Goal: Register for event/course

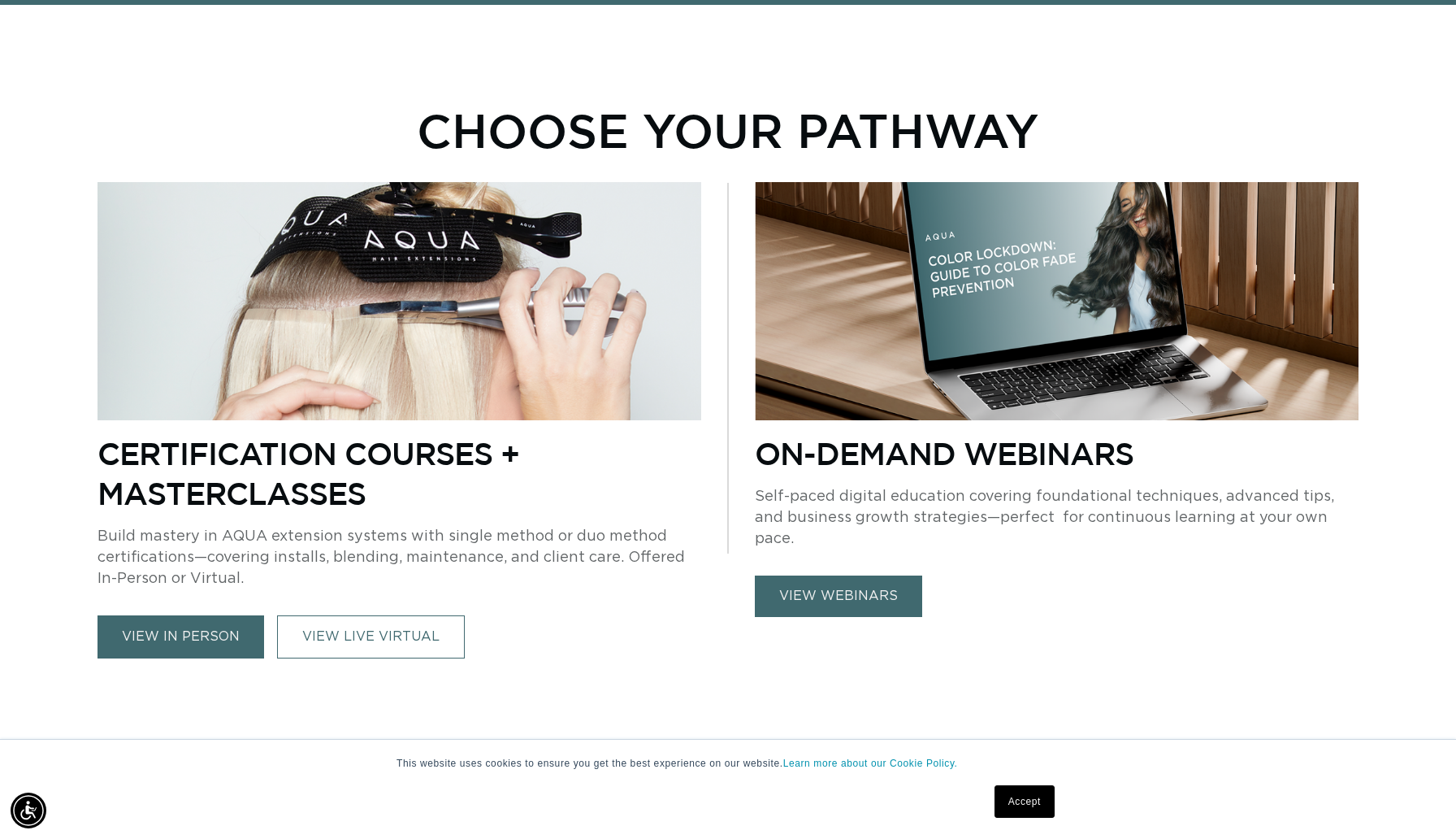
scroll to position [1018, 0]
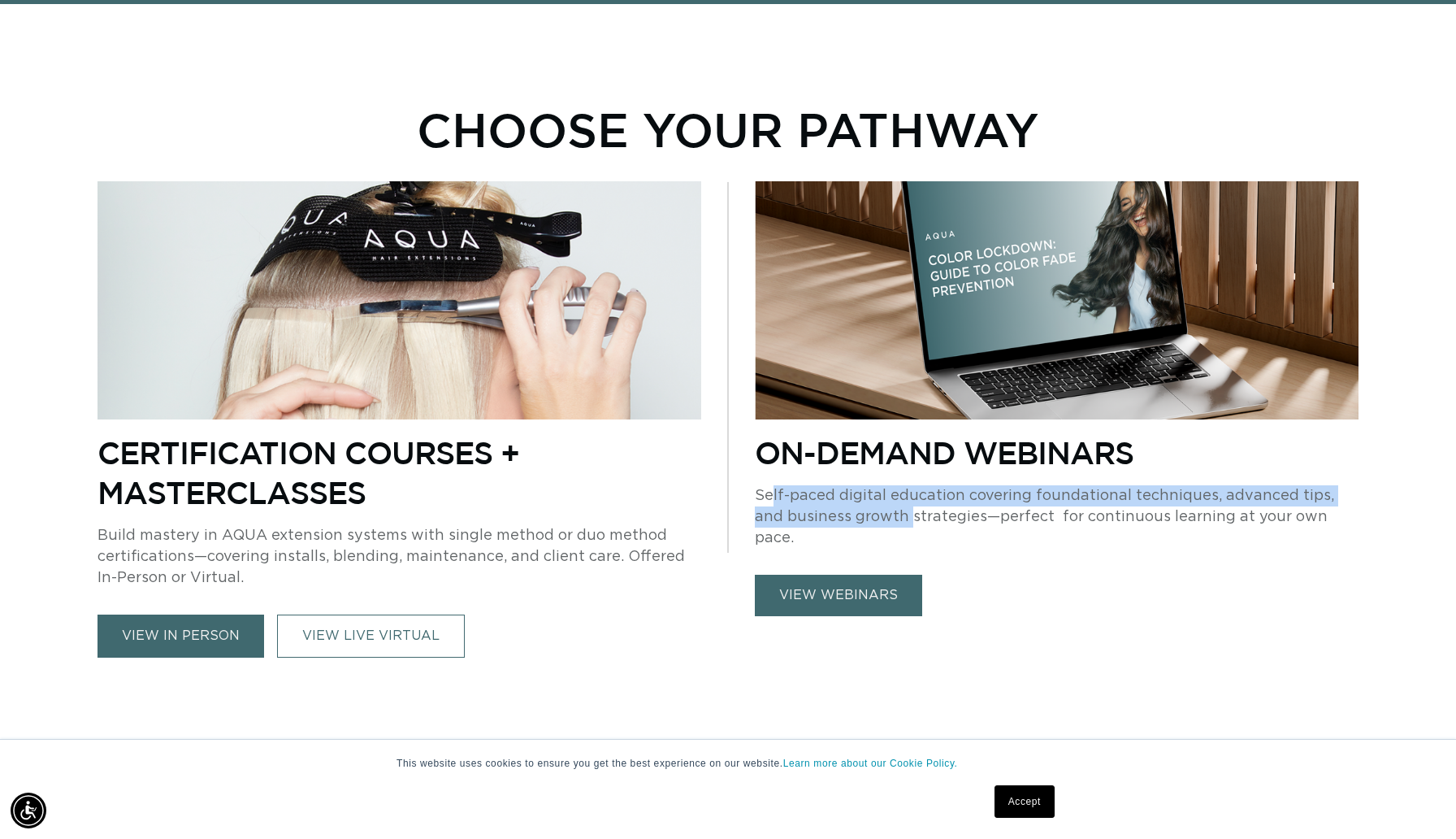
drag, startPoint x: 769, startPoint y: 490, endPoint x: 876, endPoint y: 526, distance: 112.9
click at [877, 526] on p "Self-paced digital education covering foundational techniques, advanced tips, a…" at bounding box center [1057, 517] width 604 height 64
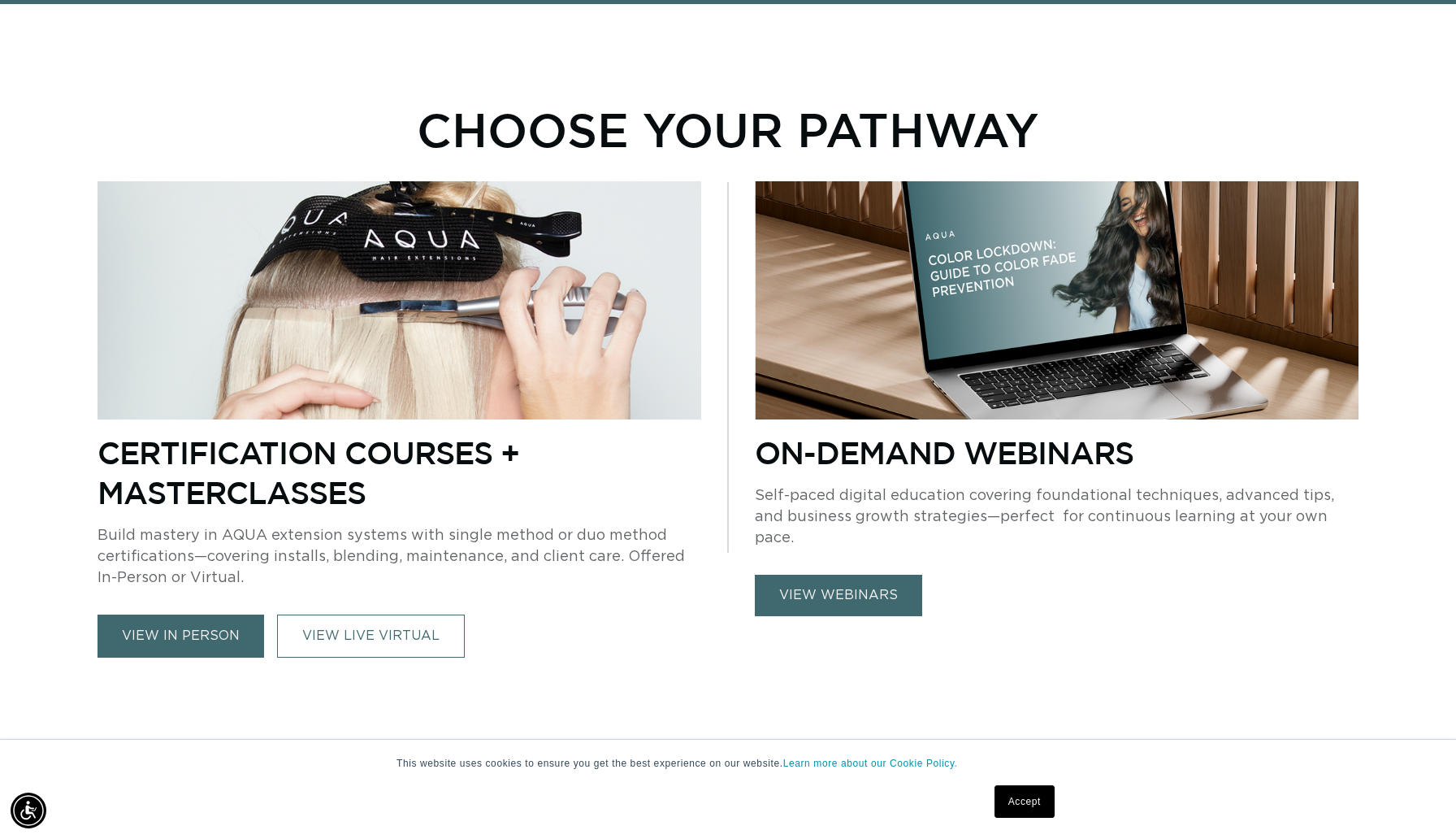
click at [908, 540] on div "On-Demand Webinars Self-paced digital education covering foundational technique…" at bounding box center [1057, 524] width 604 height 184
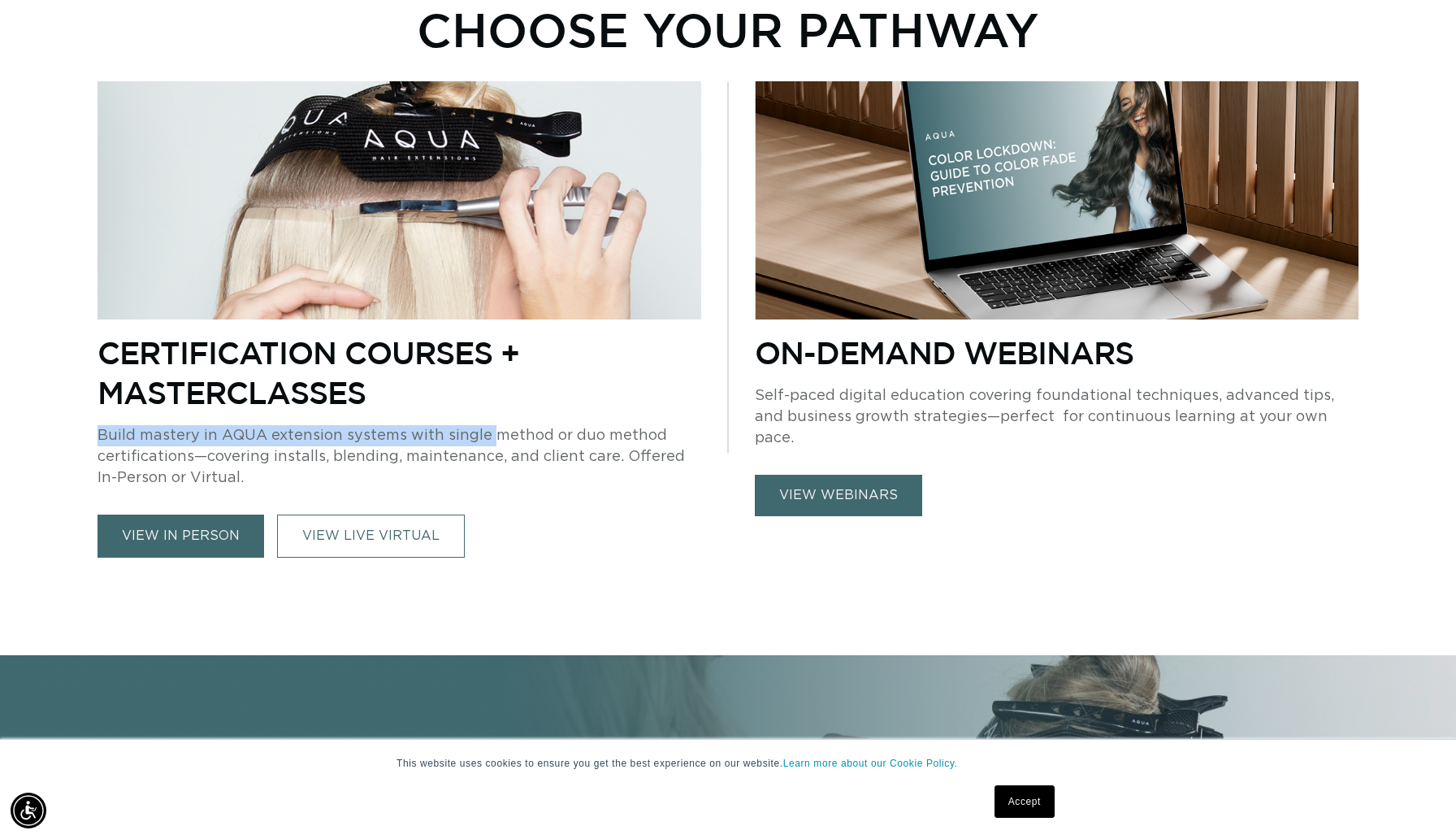
drag, startPoint x: 482, startPoint y: 423, endPoint x: 528, endPoint y: 462, distance: 60.3
click at [528, 462] on div "Certification Courses + Masterclasses Build mastery in AQUA extension systems w…" at bounding box center [399, 444] width 604 height 225
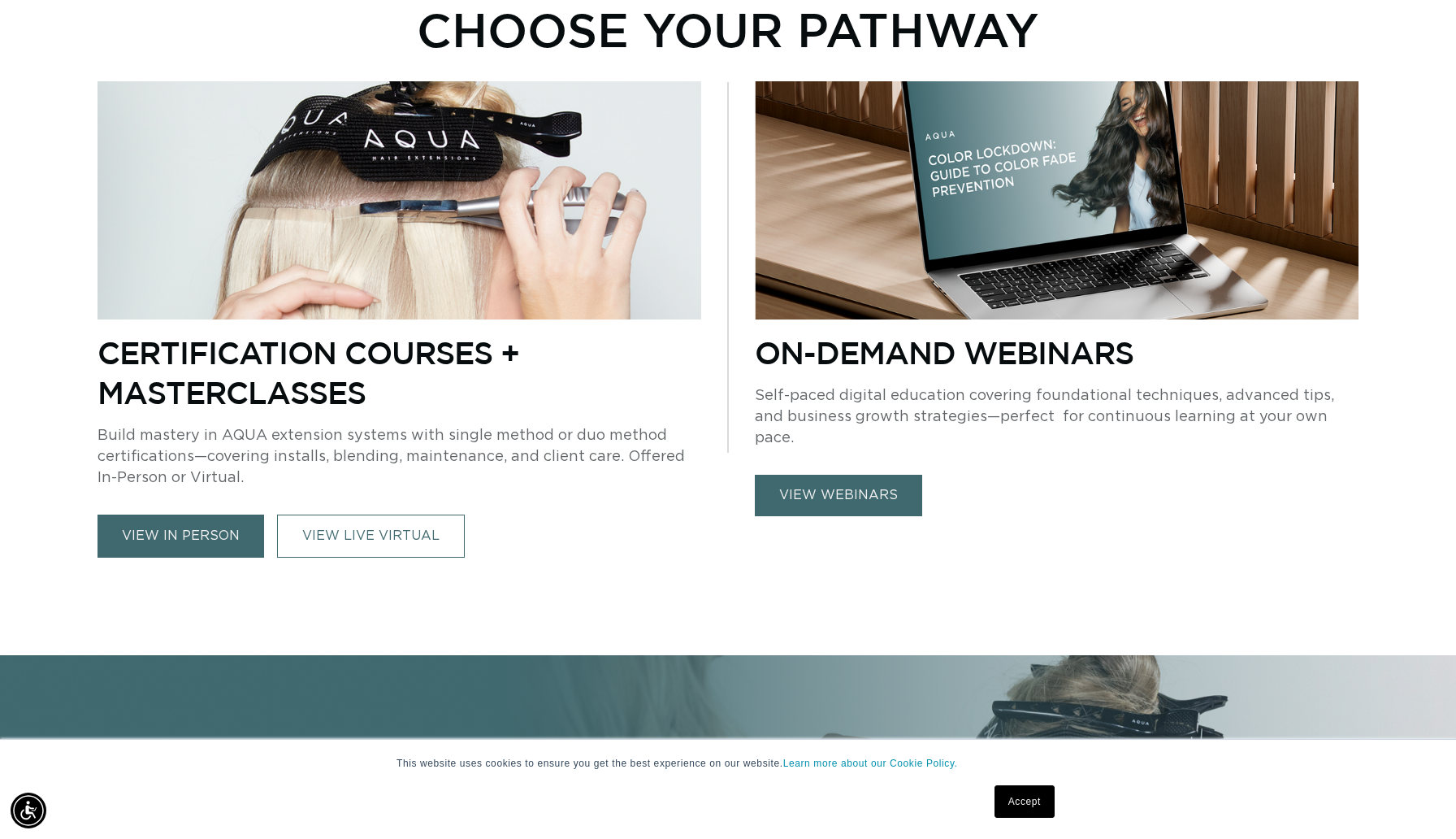
click at [565, 500] on div "Certification Courses + Masterclasses Build mastery in AQUA extension systems w…" at bounding box center [399, 444] width 604 height 225
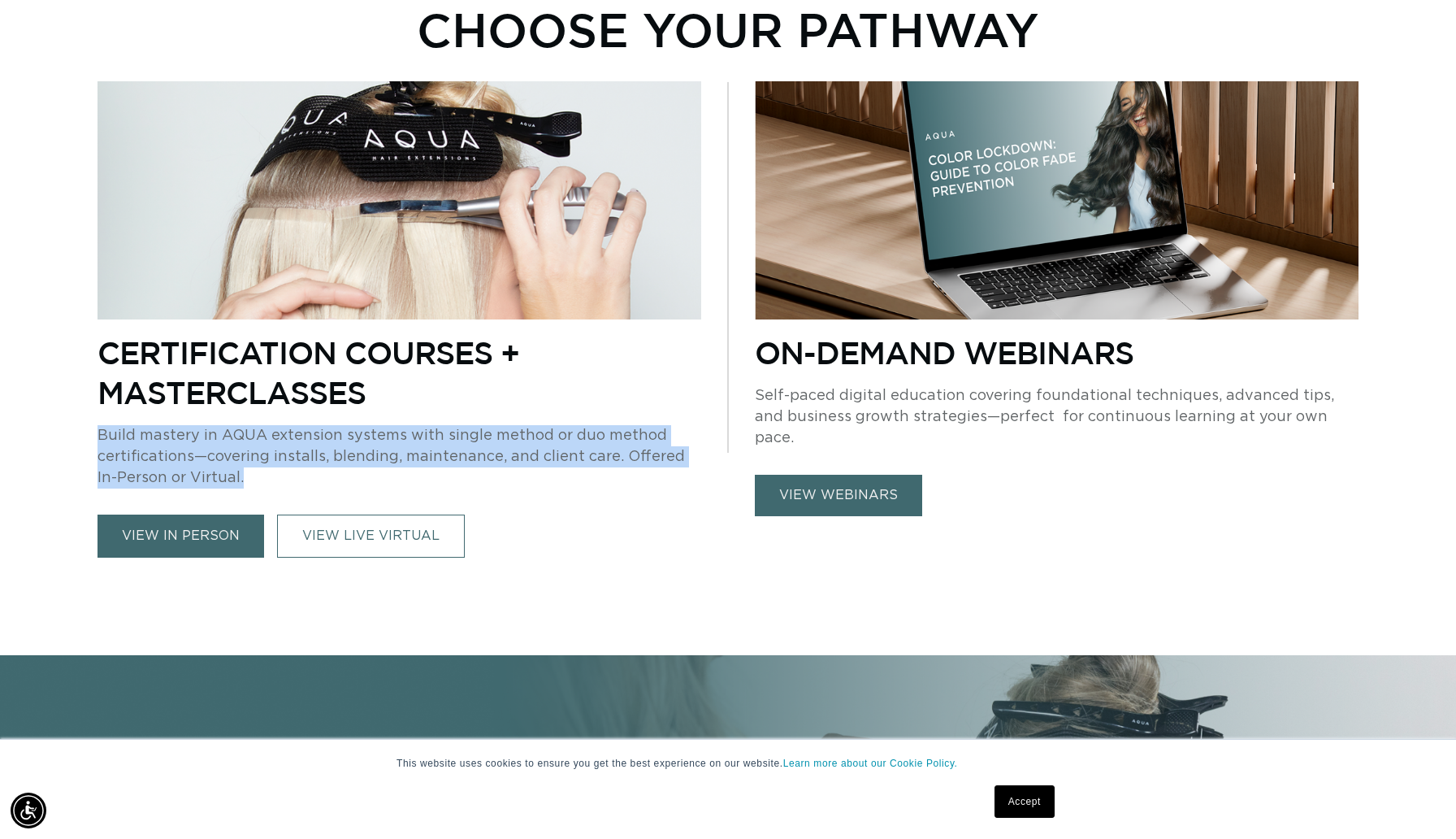
drag, startPoint x: 248, startPoint y: 487, endPoint x: 177, endPoint y: 420, distance: 97.6
click at [177, 420] on div "Certification Courses + Masterclasses Build mastery in AQUA extension systems w…" at bounding box center [399, 444] width 604 height 225
click at [351, 529] on link "VIEW LIVE VIRTUAL" at bounding box center [370, 536] width 188 height 43
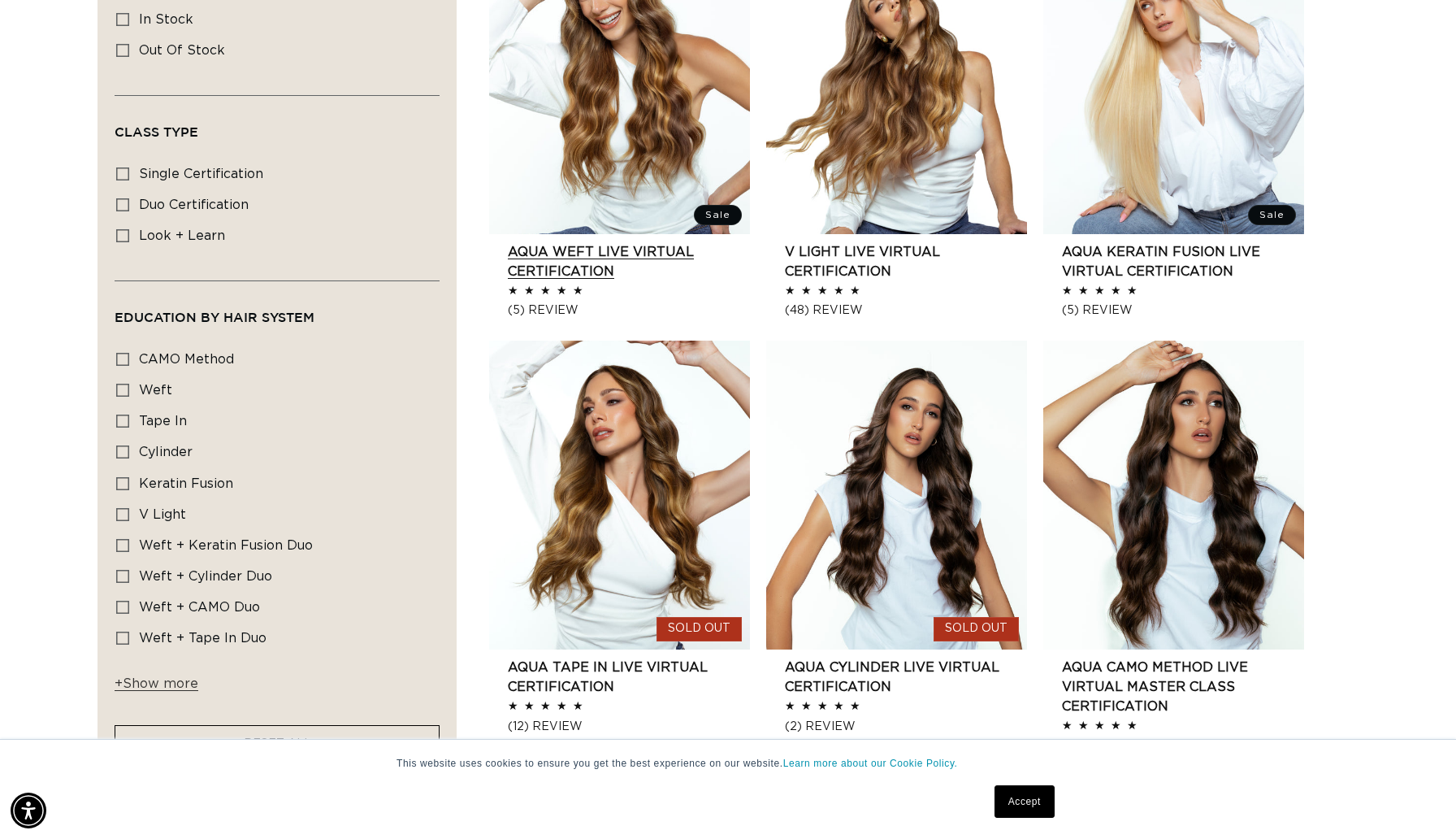
scroll to position [657, 0]
click at [598, 242] on link "AQUA Weft LIVE VIRTUAL Certification" at bounding box center [629, 261] width 243 height 39
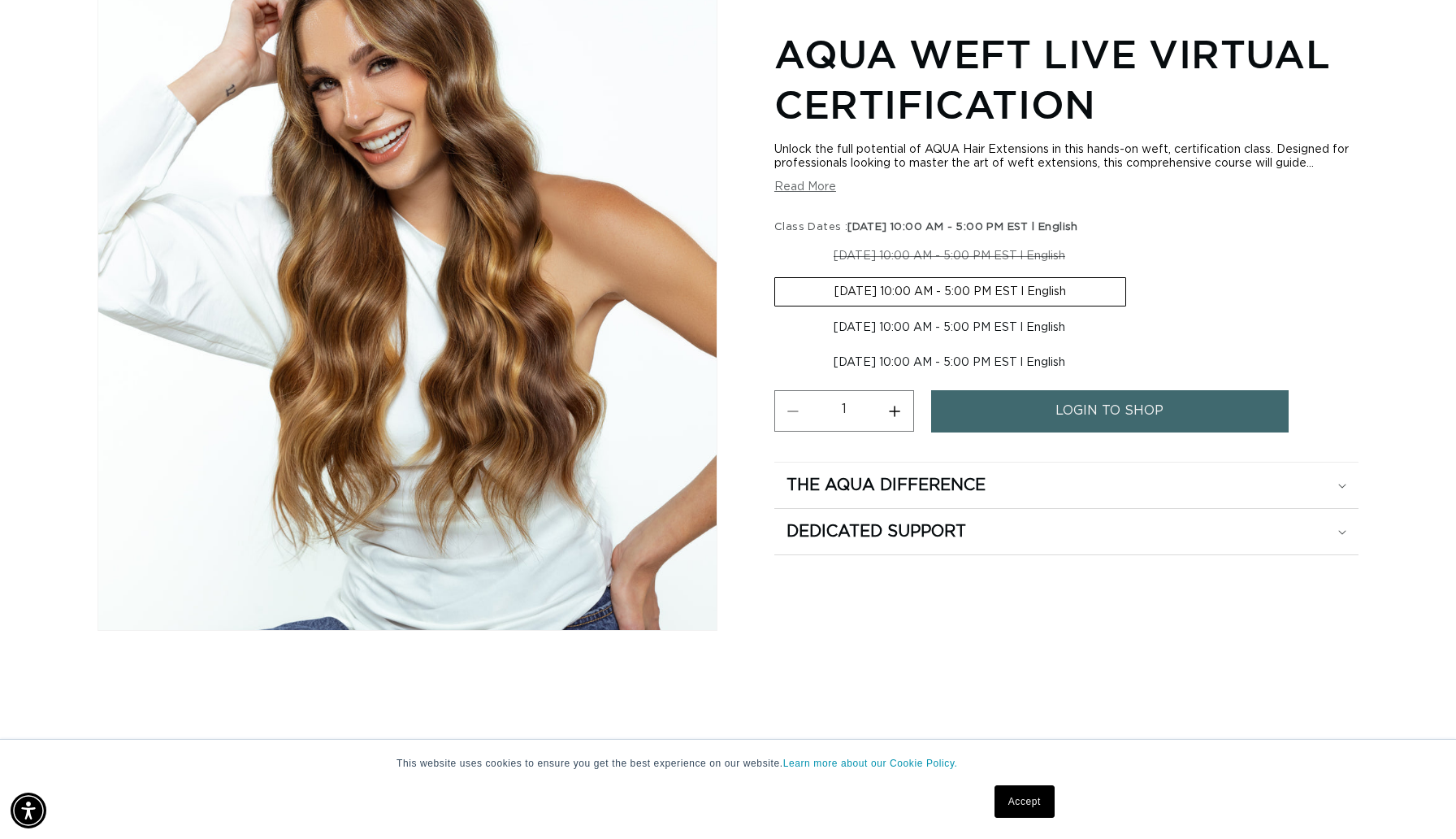
scroll to position [0, 1341]
click at [994, 403] on link "login to shop" at bounding box center [1110, 411] width 358 height 41
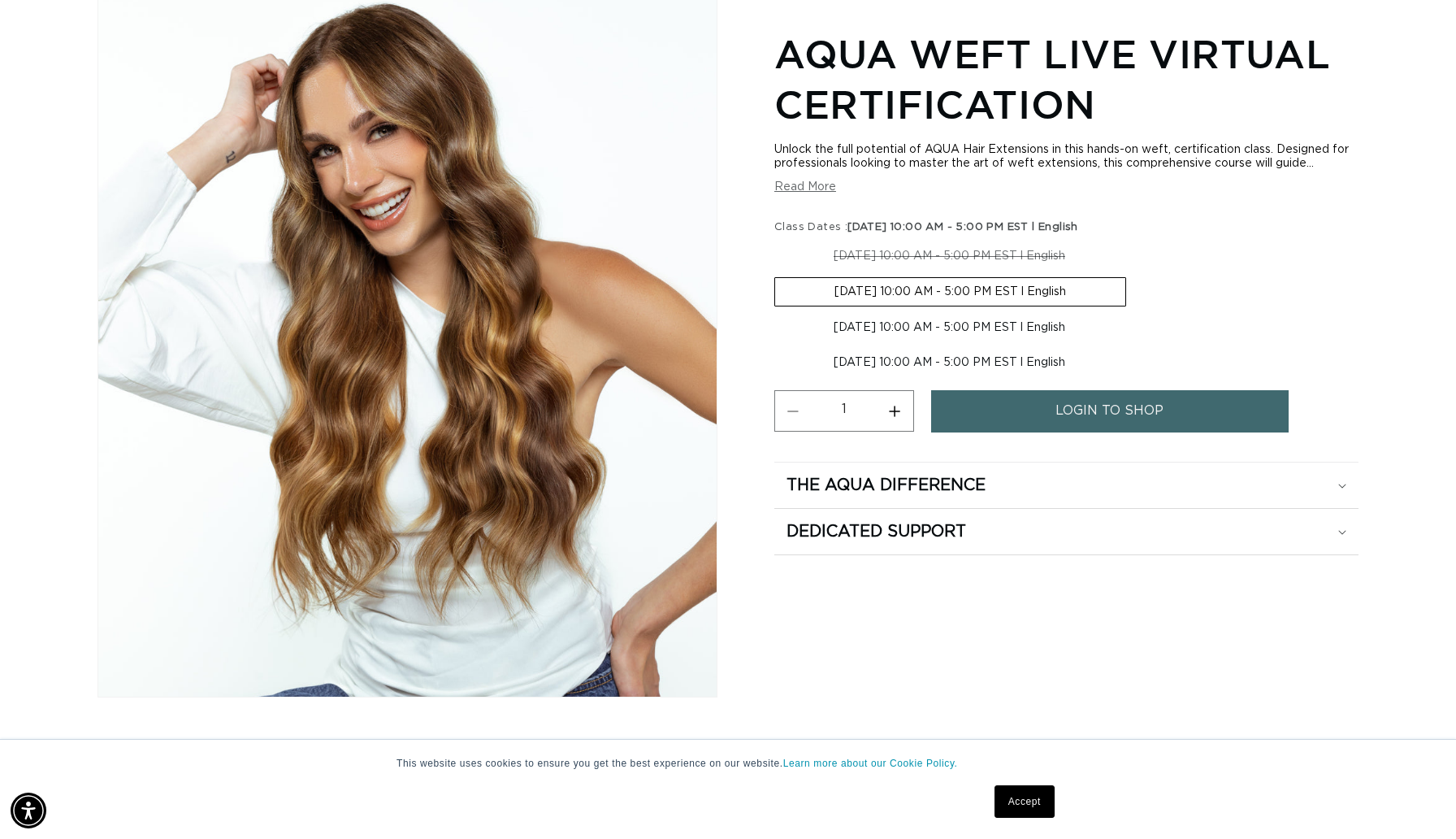
scroll to position [252, 0]
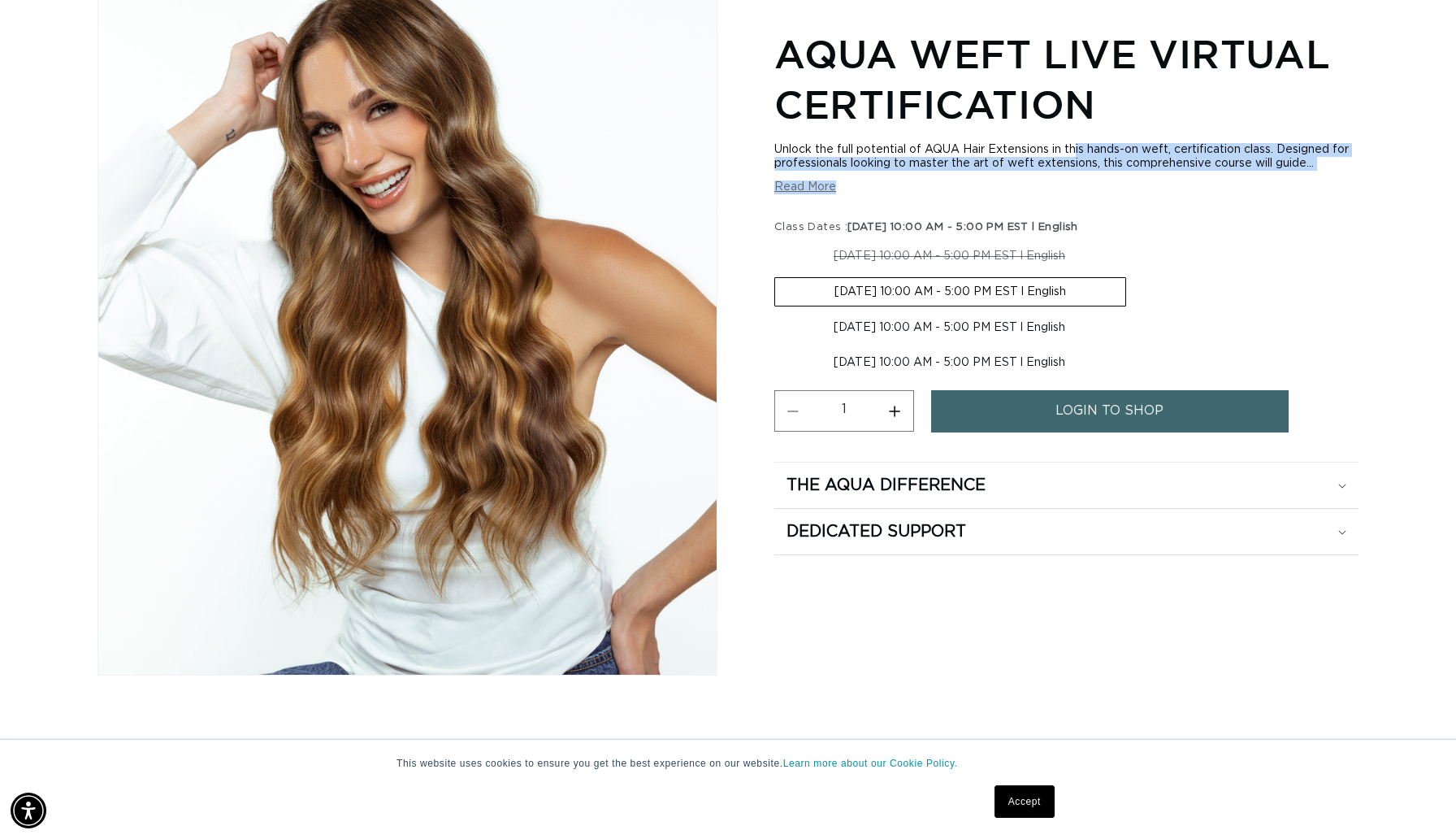
drag, startPoint x: 940, startPoint y: 143, endPoint x: 953, endPoint y: 175, distance: 34.5
click at [953, 175] on div "Unlock the full potential of AQUA Hair Extensions in this hands-on weft, certif…" at bounding box center [1066, 169] width 585 height 51
click at [804, 194] on button "Read More" at bounding box center [805, 188] width 62 height 14
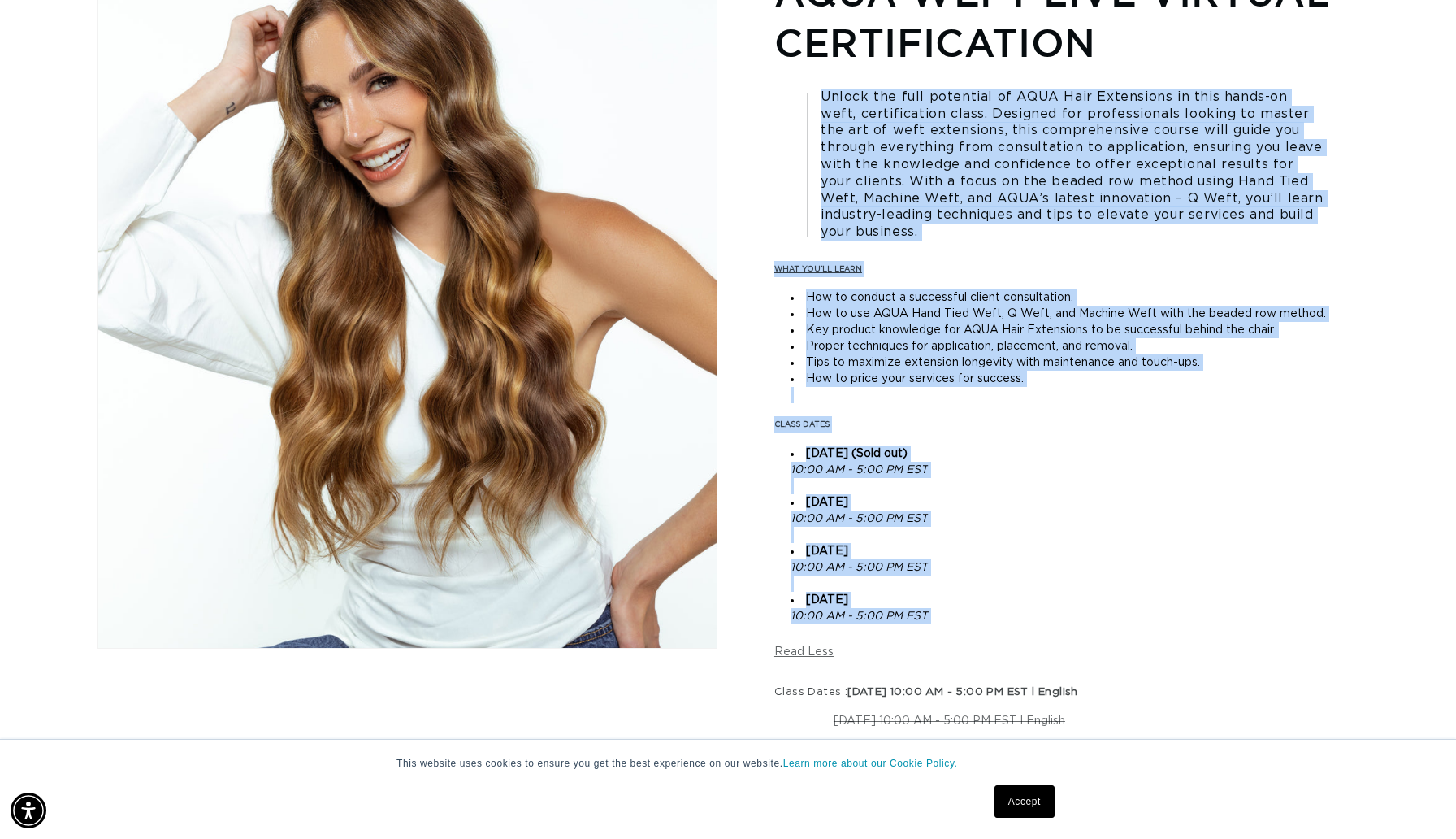
scroll to position [282, 0]
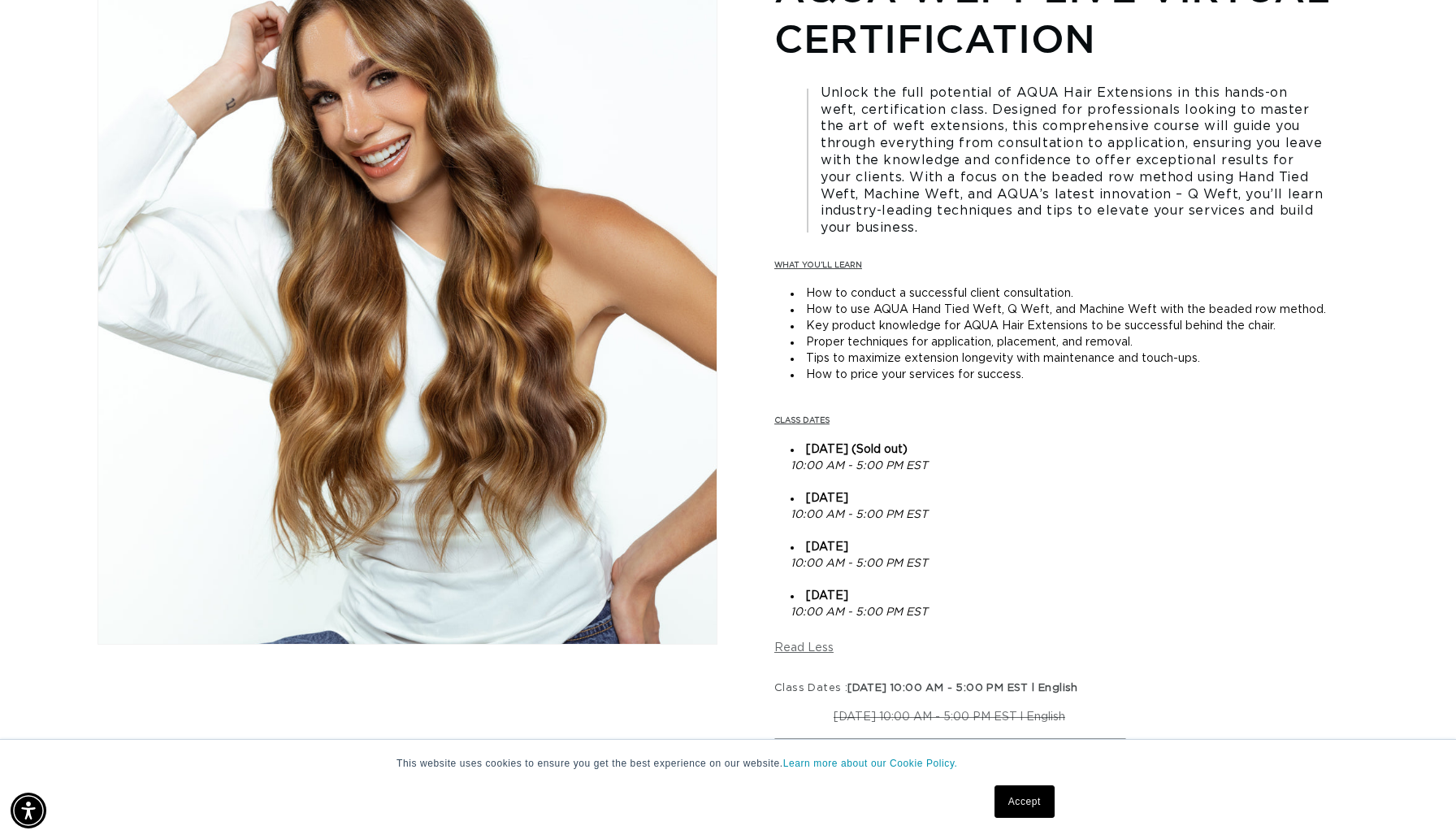
click at [913, 388] on li "How to price your services for success." at bounding box center [1075, 382] width 568 height 32
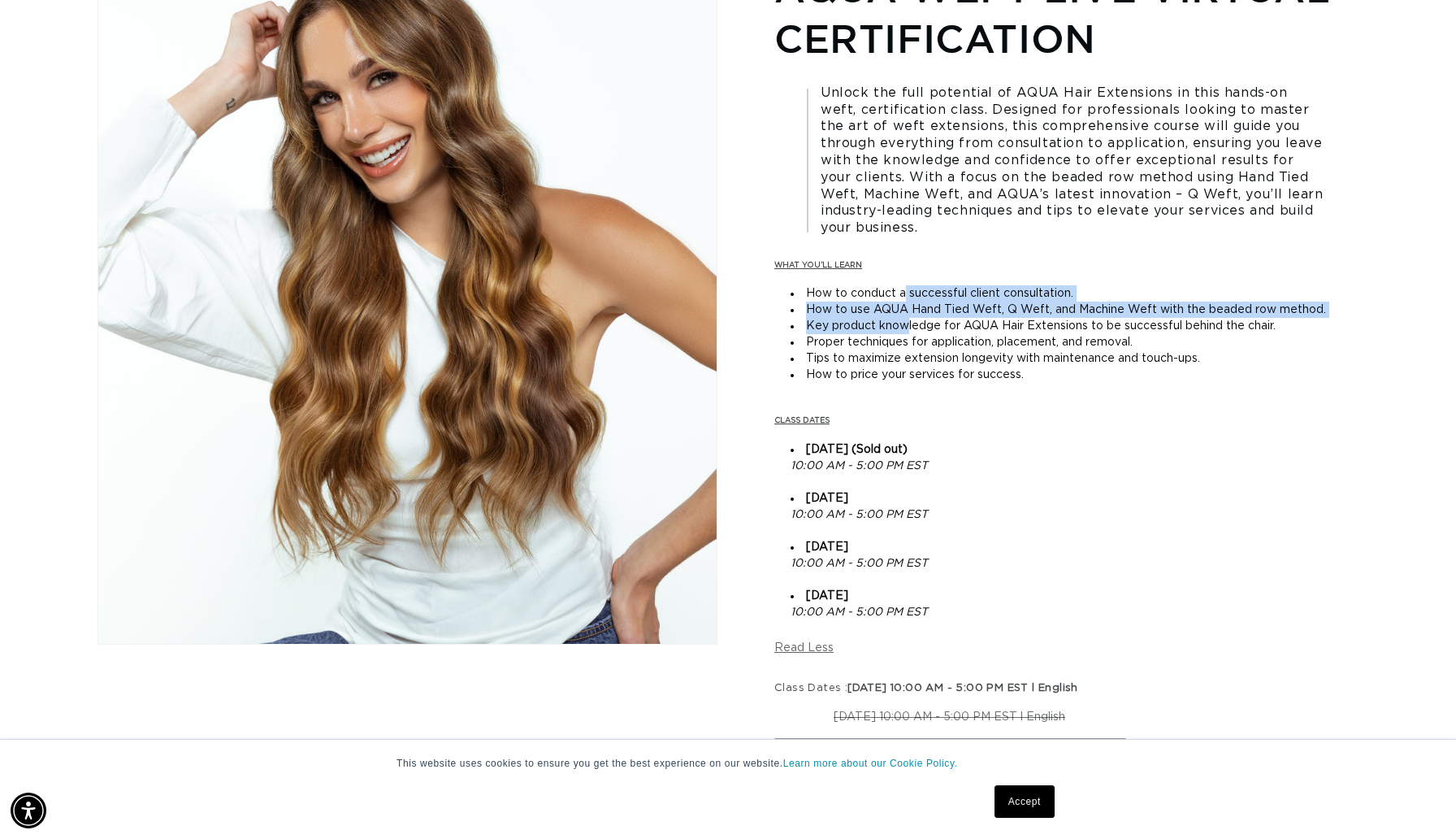
drag, startPoint x: 904, startPoint y: 293, endPoint x: 910, endPoint y: 319, distance: 26.7
click at [910, 319] on ul "How to conduct a successful client consultation. How to use AQUA Hand Tied Weft…" at bounding box center [1066, 342] width 585 height 114
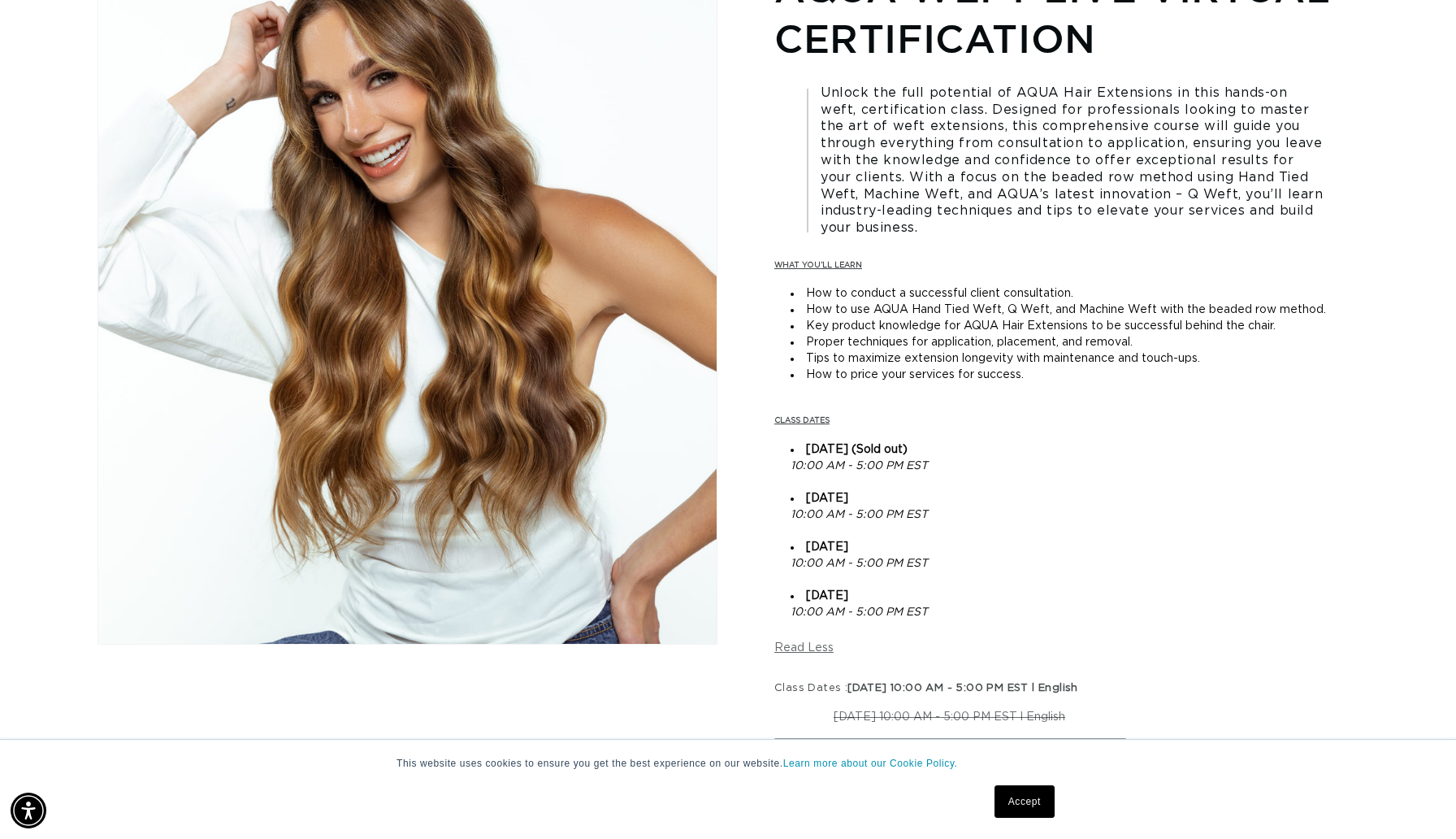
click at [917, 353] on li "Tips to maximize extension longevity with maintenance and touch-ups." at bounding box center [1075, 359] width 568 height 17
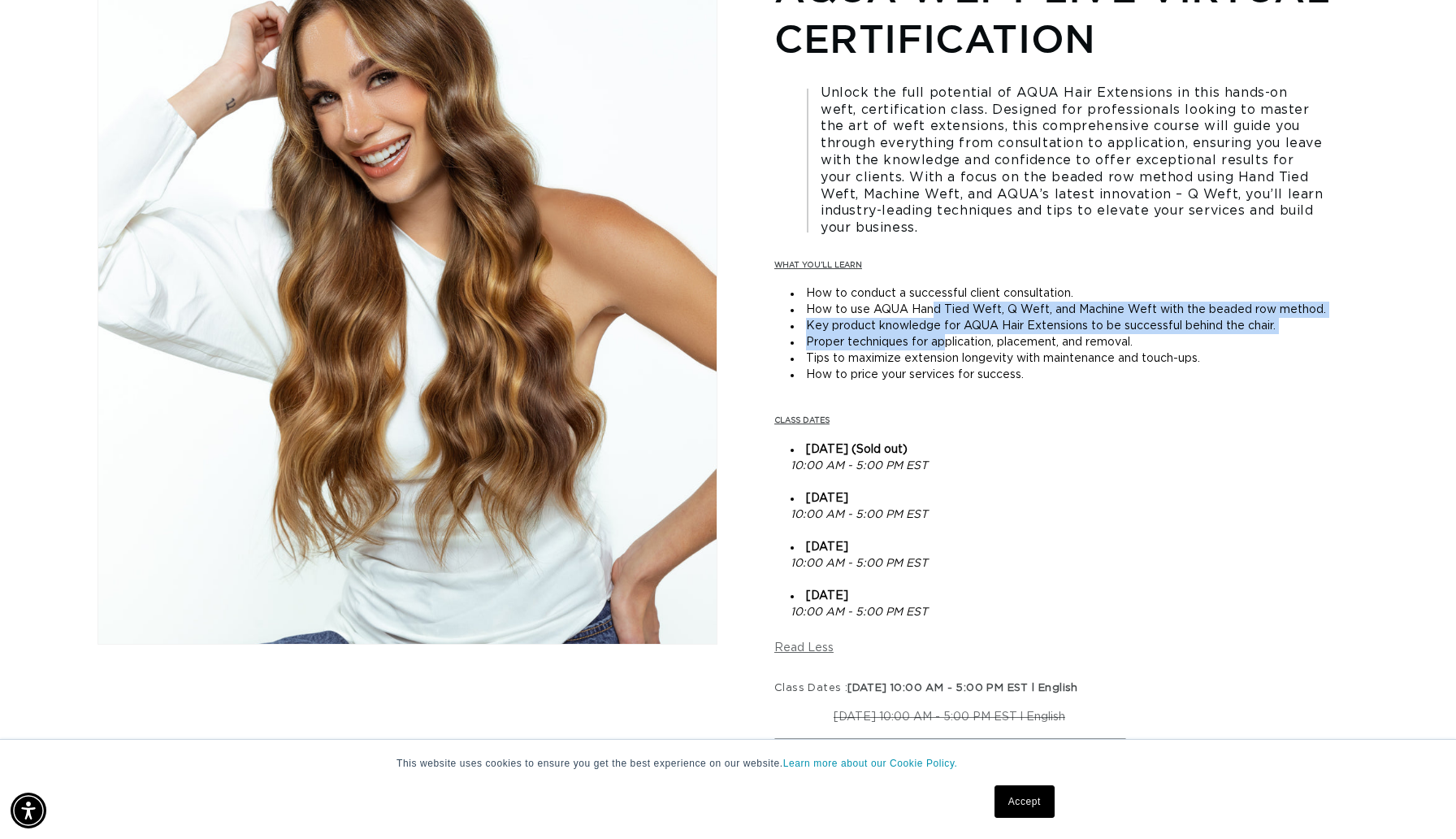
drag, startPoint x: 935, startPoint y: 305, endPoint x: 942, endPoint y: 346, distance: 41.6
click at [942, 346] on ul "How to conduct a successful client consultation. How to use AQUA Hand Tied Weft…" at bounding box center [1066, 342] width 585 height 114
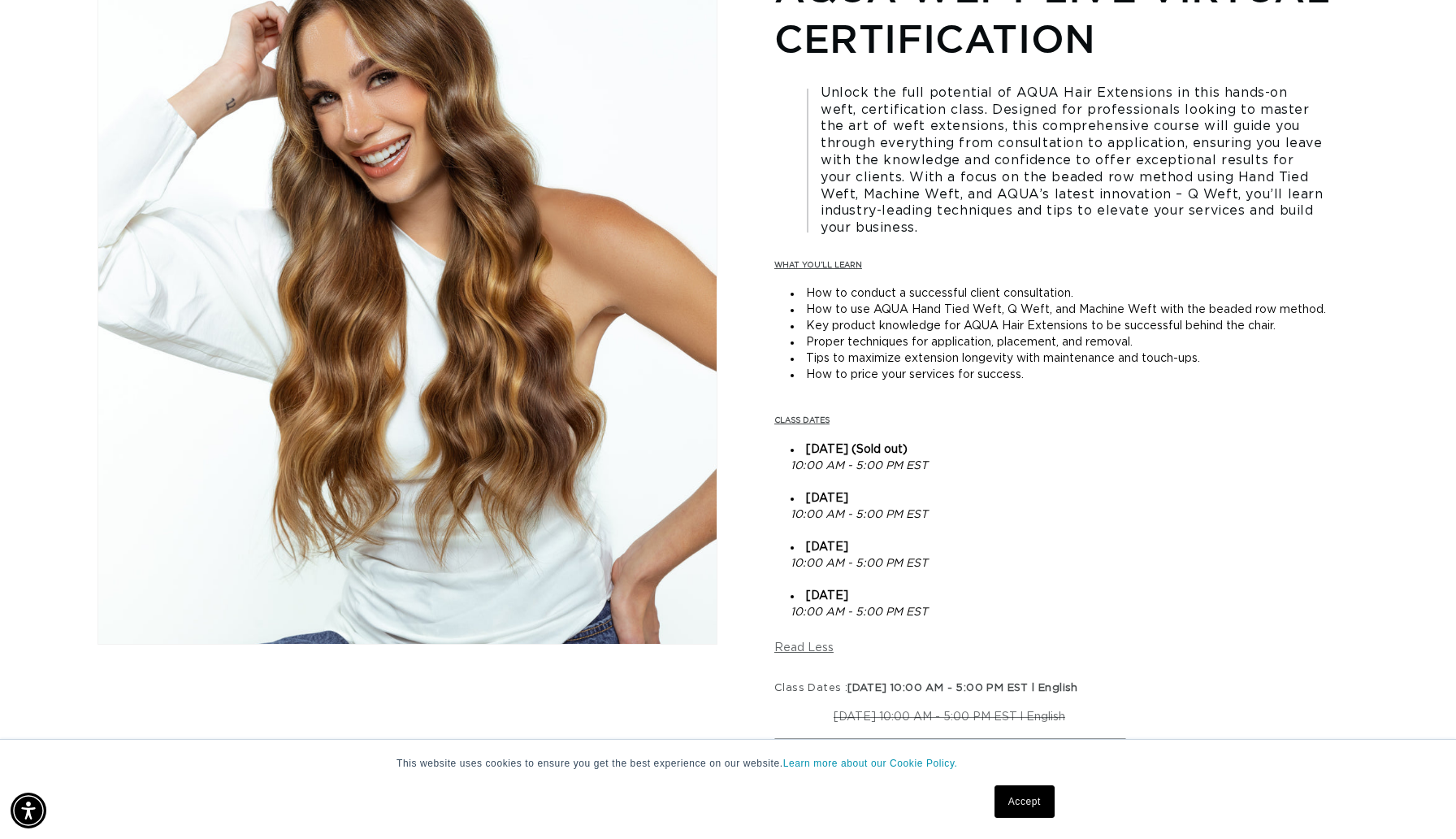
click at [942, 371] on li "How to price your services for success." at bounding box center [1075, 382] width 568 height 32
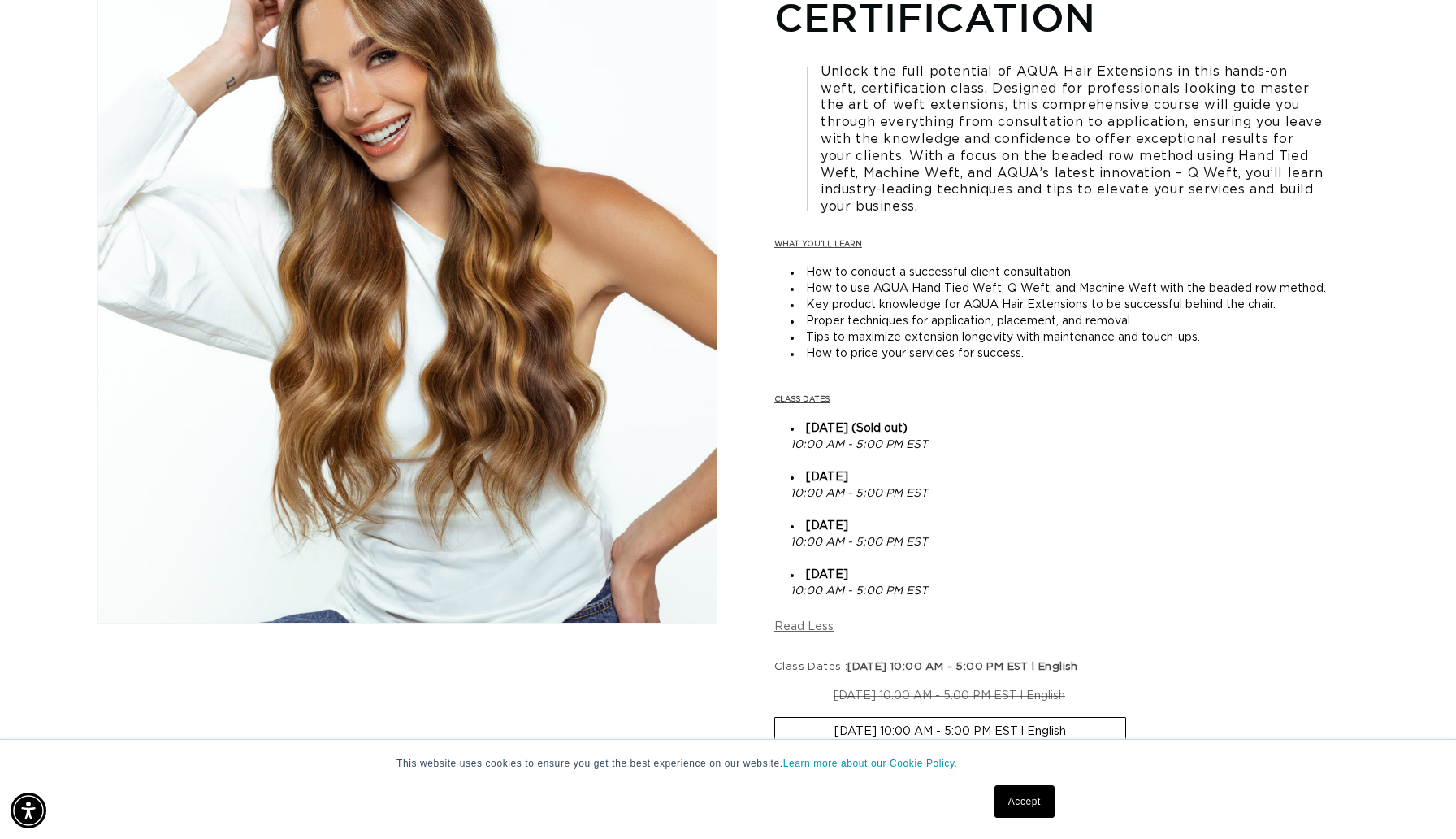
scroll to position [307, 0]
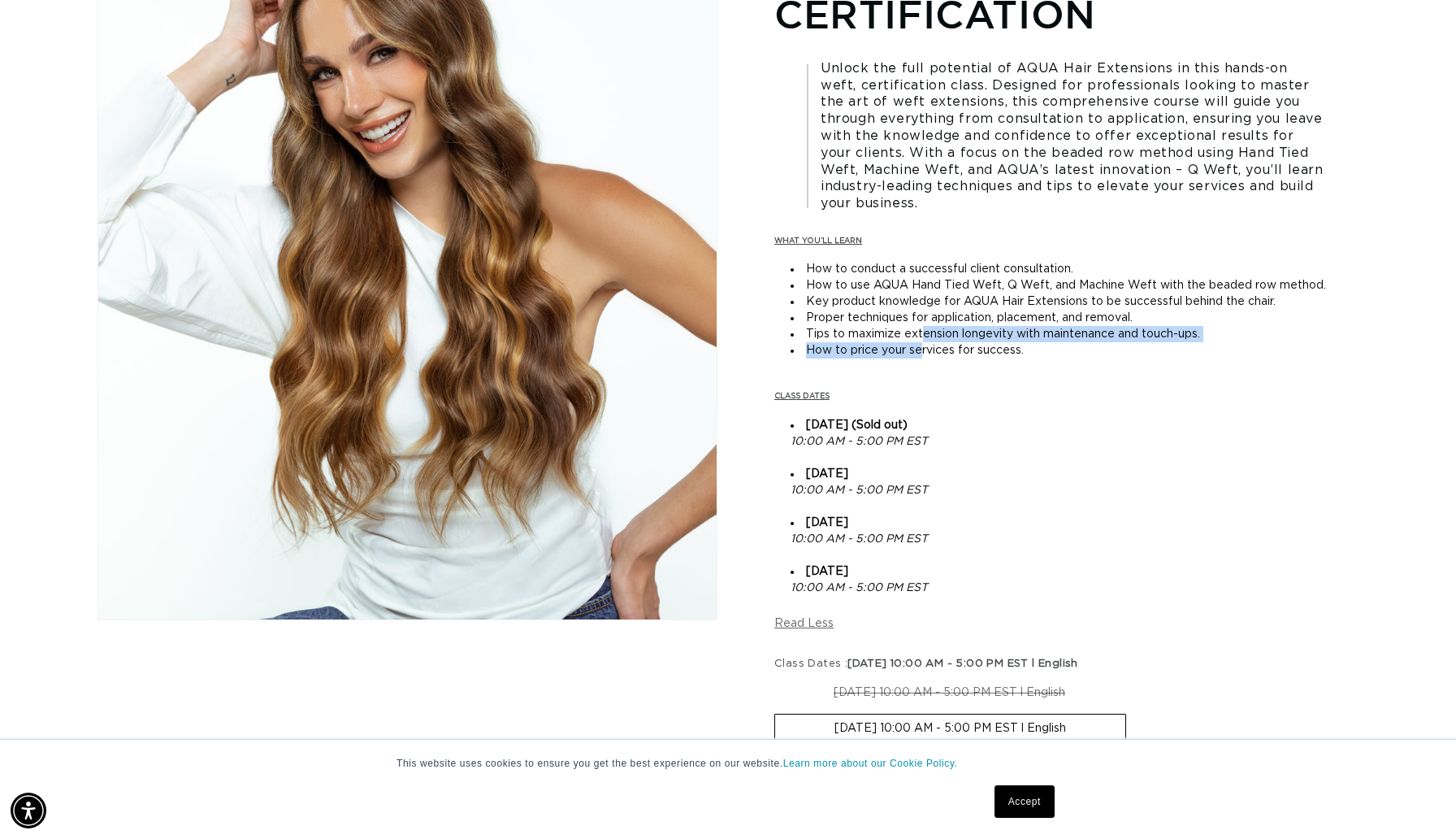
drag, startPoint x: 923, startPoint y: 329, endPoint x: 923, endPoint y: 350, distance: 21.0
click at [923, 350] on ul "How to conduct a successful client consultation. How to use AQUA Hand Tied Weft…" at bounding box center [1066, 318] width 585 height 114
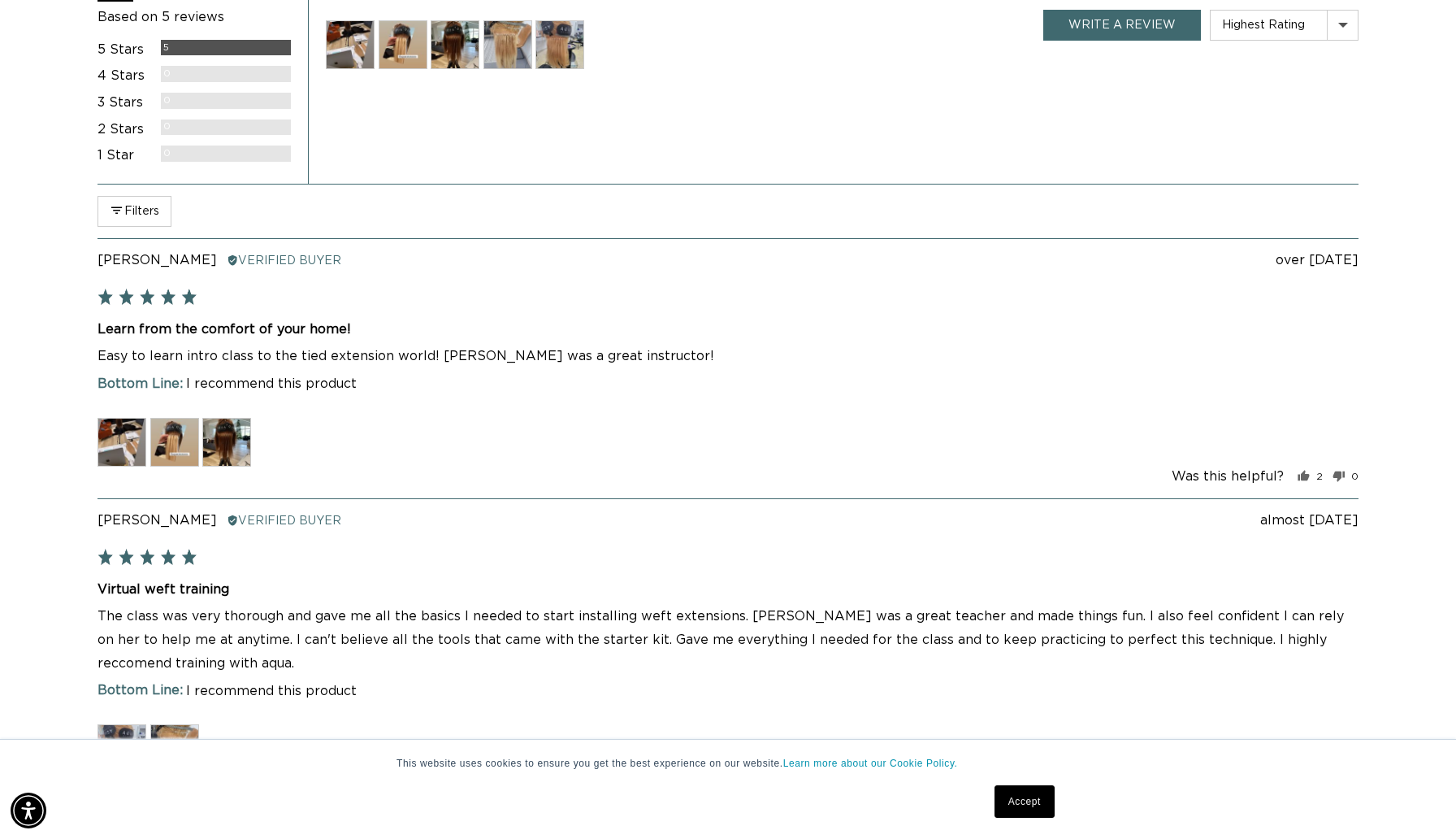
scroll to position [2195, 0]
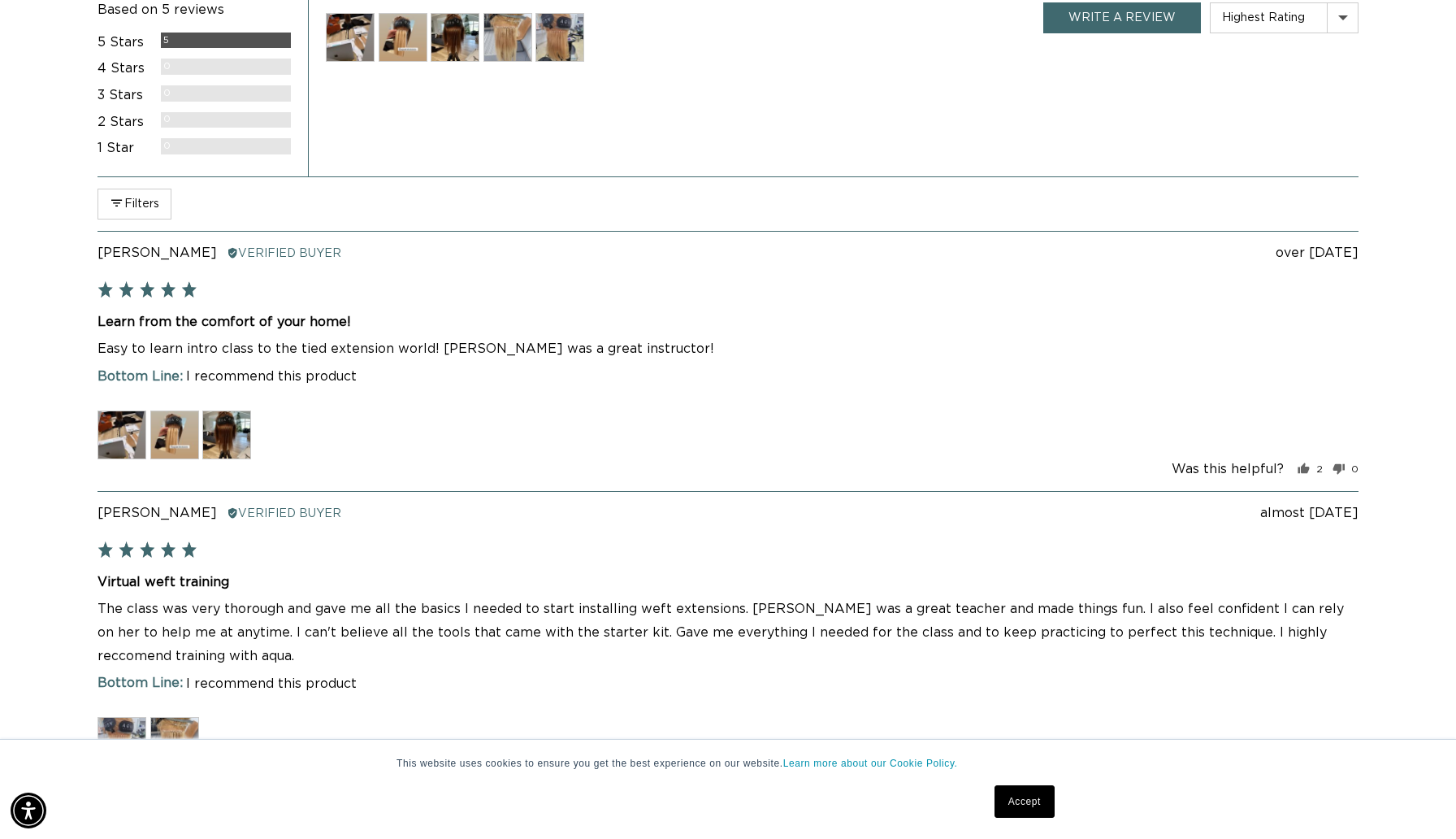
click at [160, 434] on img at bounding box center [175, 435] width 49 height 49
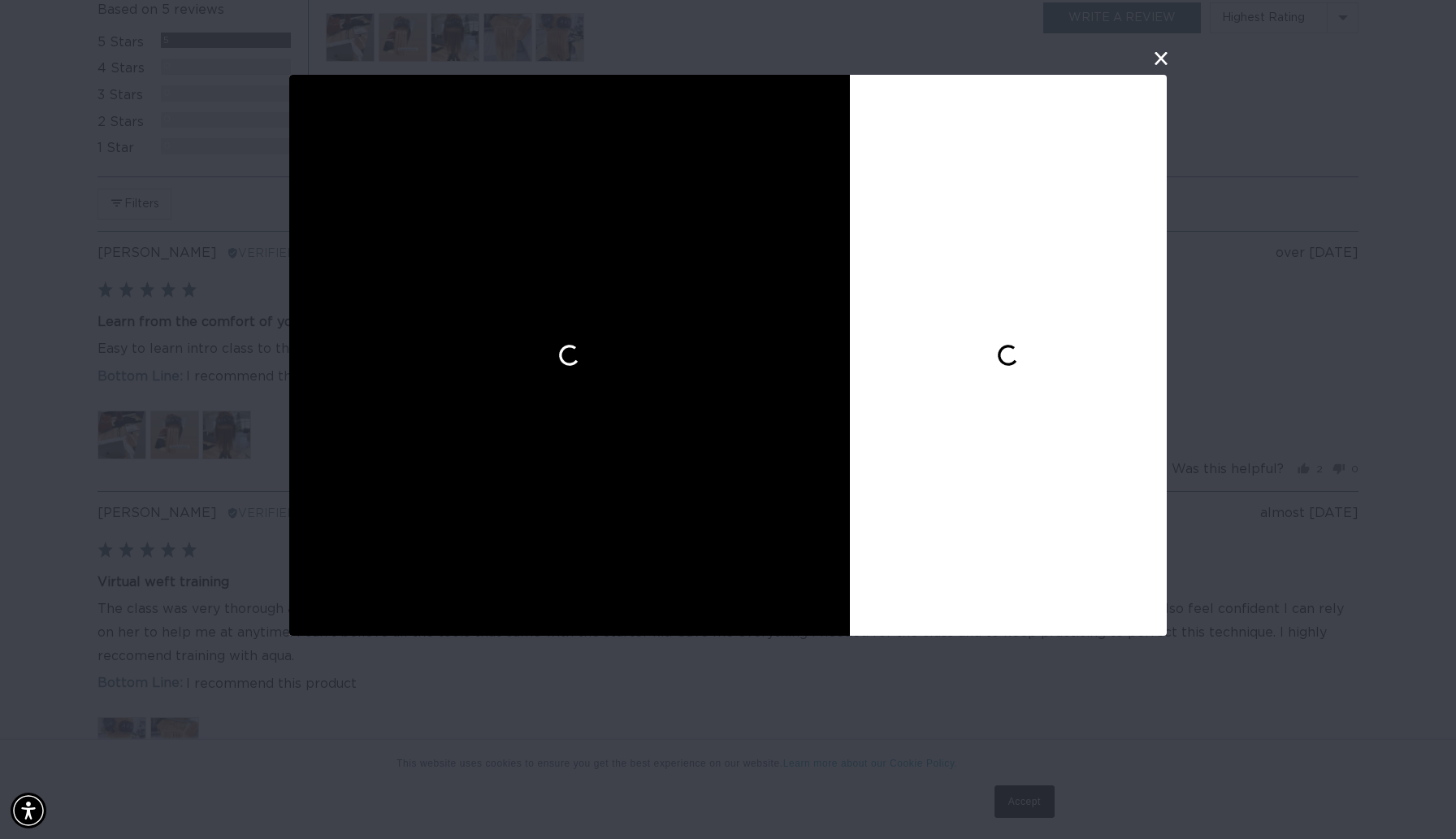
scroll to position [0, 2682]
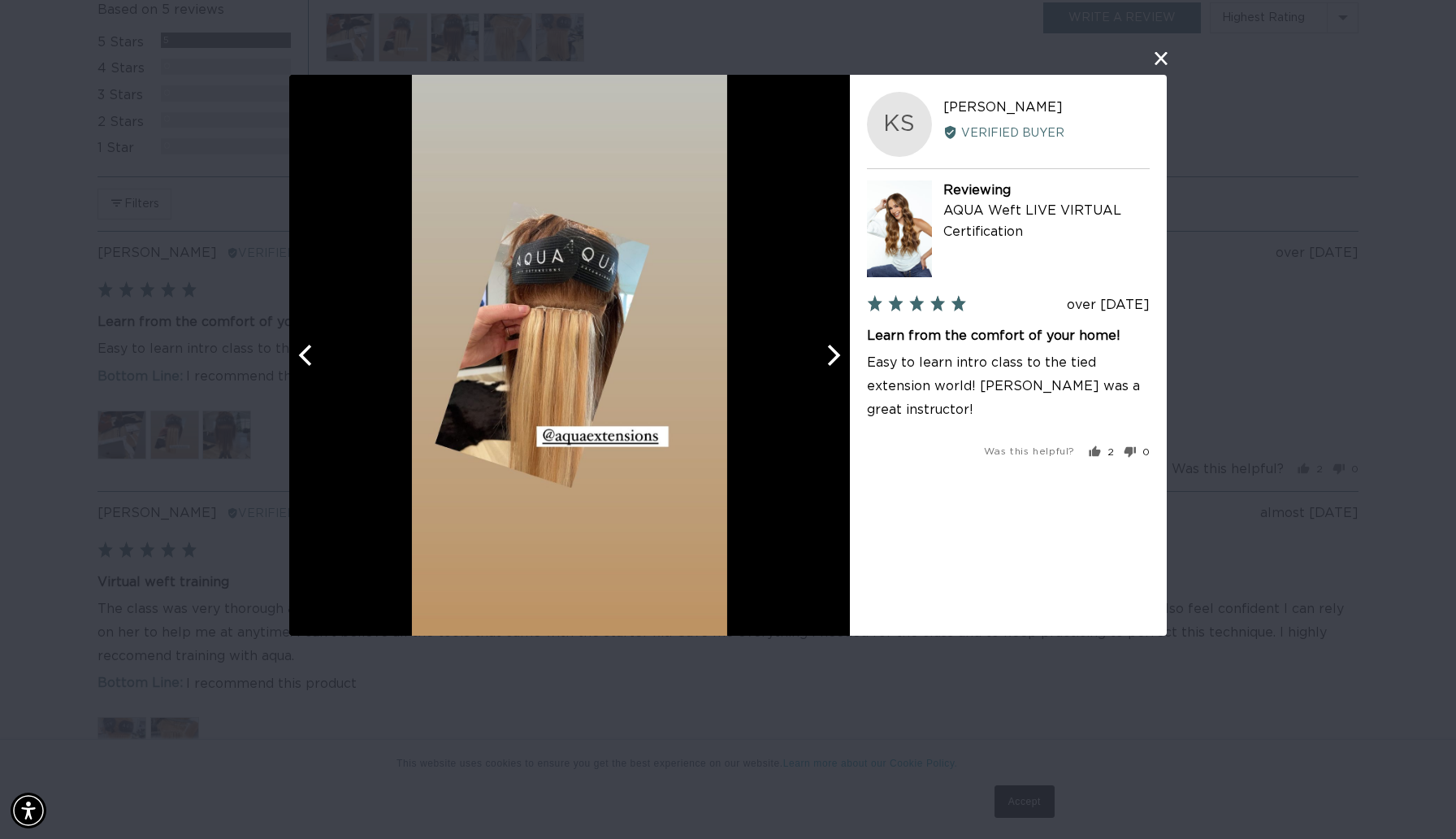
click at [830, 351] on icon "Next" at bounding box center [832, 355] width 22 height 22
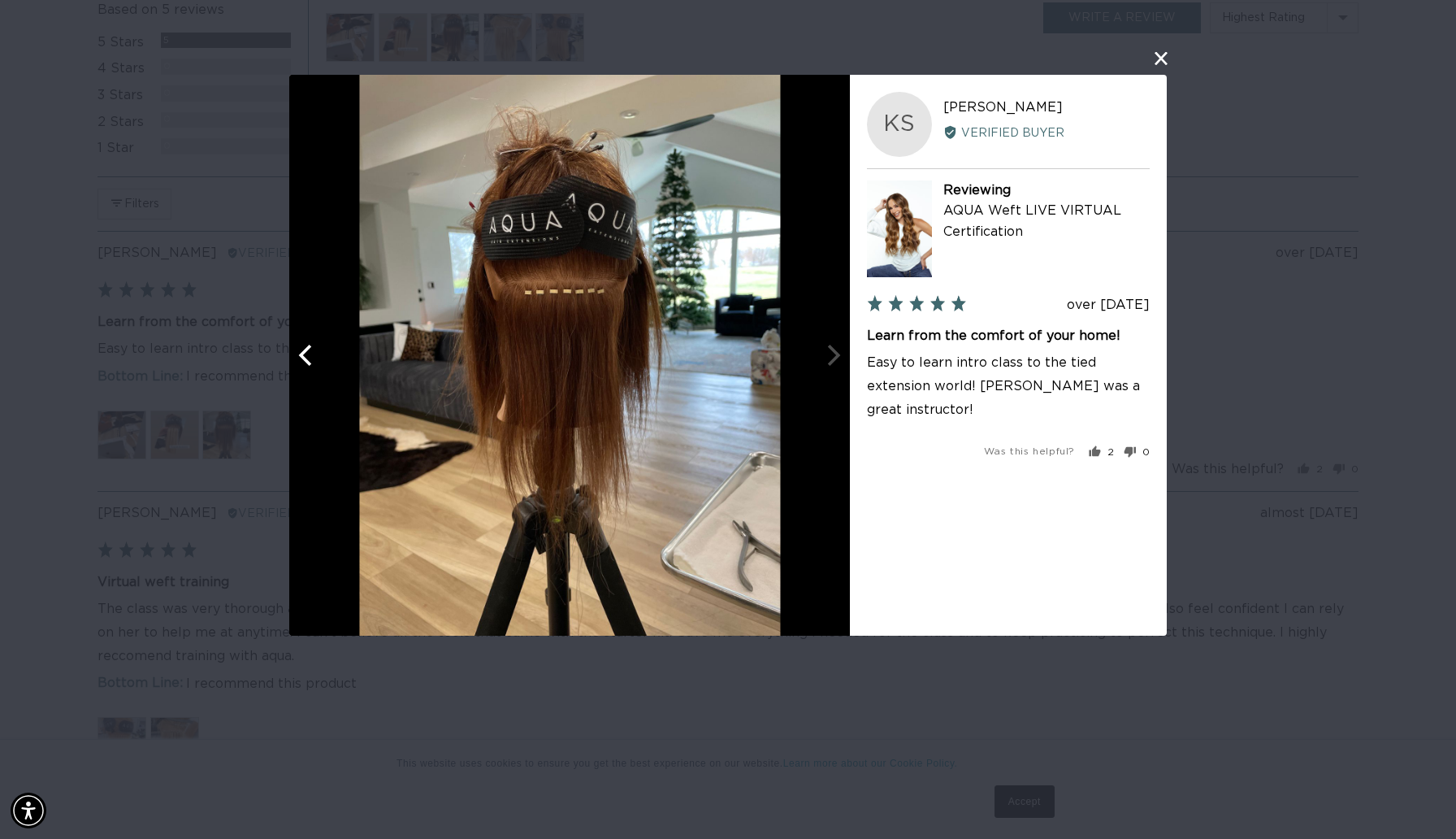
click at [830, 351] on div at bounding box center [570, 355] width 561 height 561
click at [1155, 69] on div "User-Uploaded Media Gallery KS Karrly S. Reviewed by Karrly S. Verified Buyer R…" at bounding box center [728, 420] width 1456 height 839
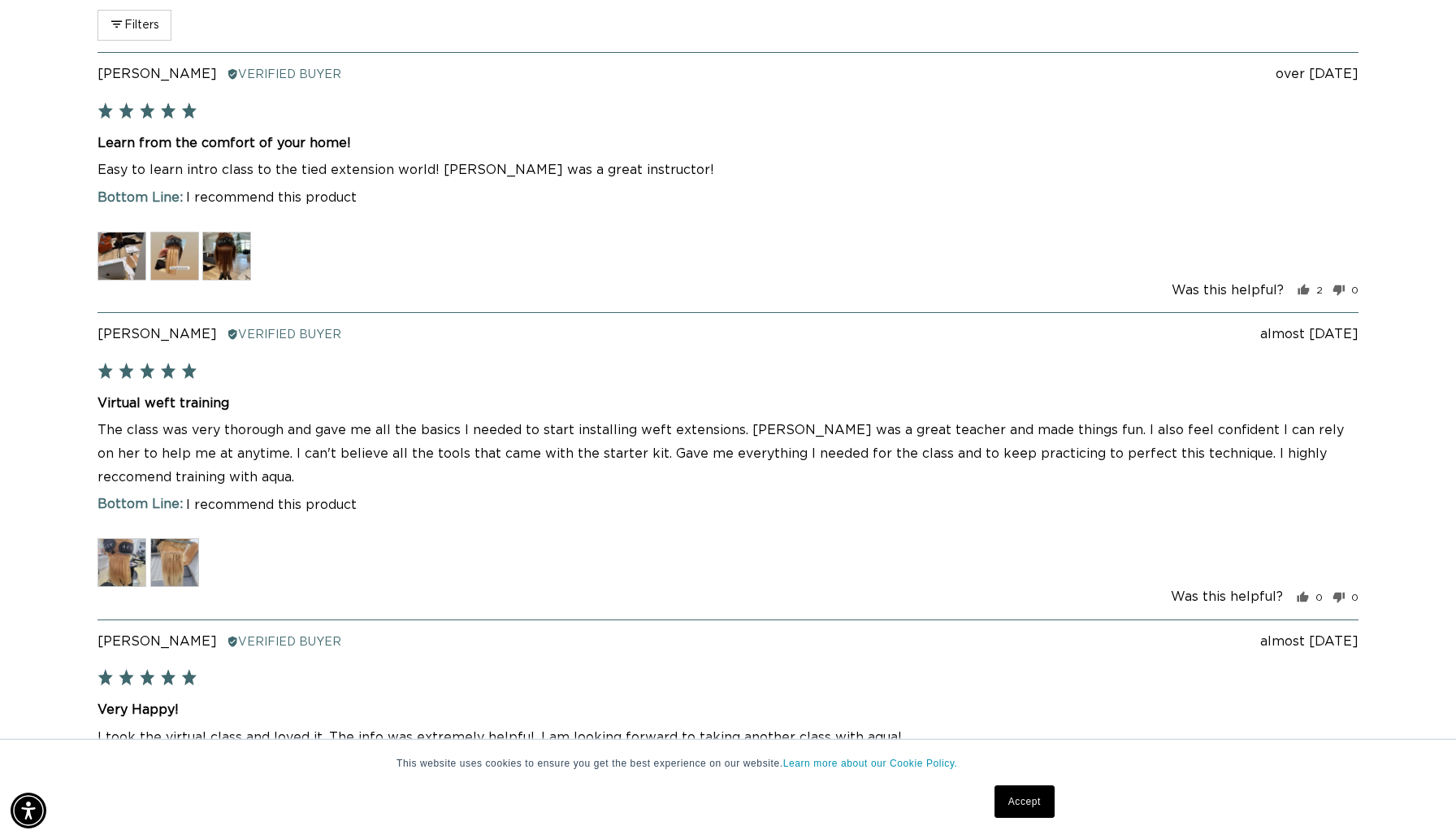
scroll to position [0, 1341]
drag, startPoint x: 643, startPoint y: 395, endPoint x: 654, endPoint y: 473, distance: 78.8
click at [654, 473] on div "Virtual weft training The class was very thorough and gave me all the basics I …" at bounding box center [728, 441] width 1261 height 95
click at [641, 497] on div "I recommend this product" at bounding box center [728, 506] width 1261 height 22
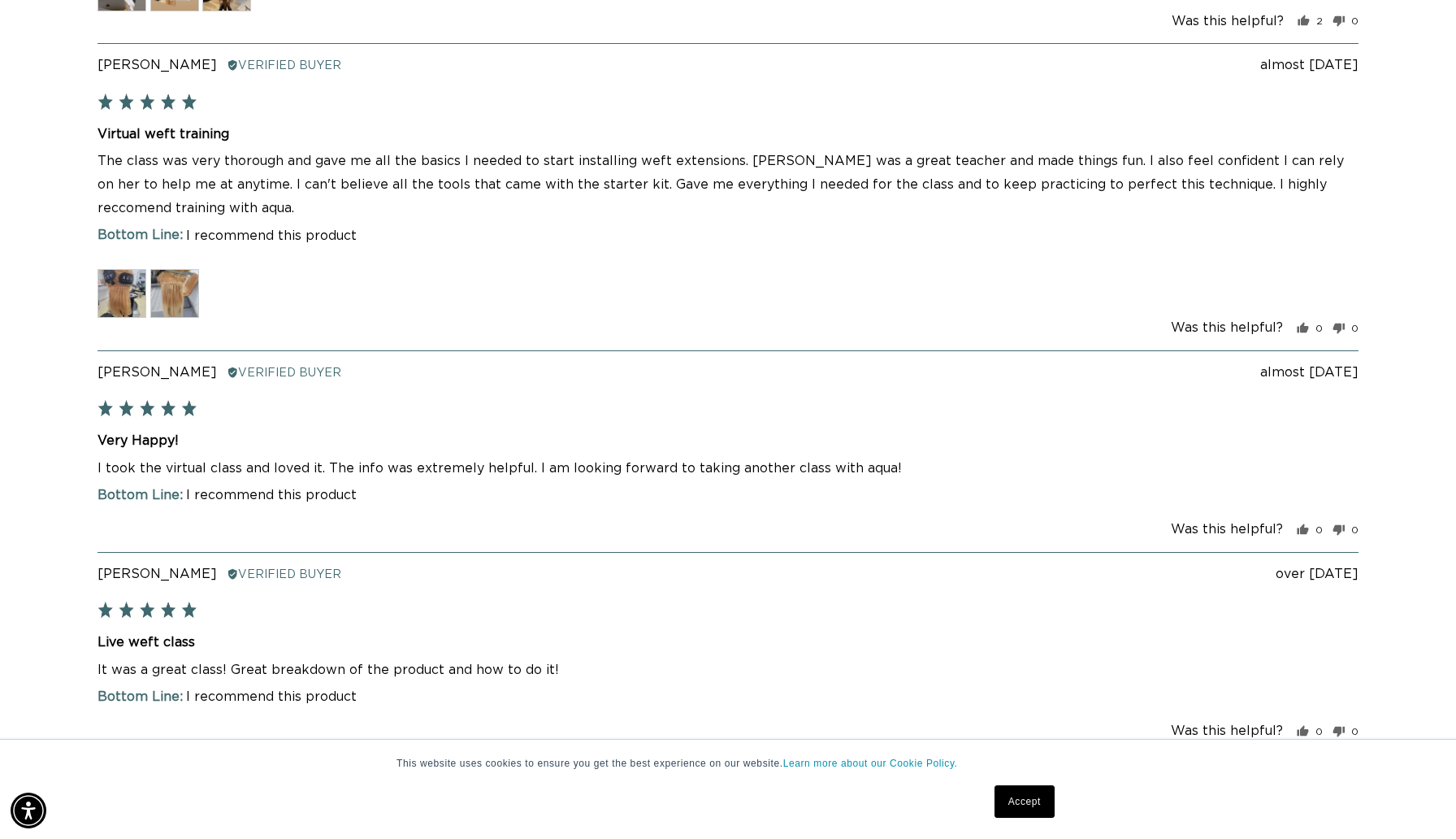
scroll to position [0, 0]
drag, startPoint x: 514, startPoint y: 435, endPoint x: 515, endPoint y: 509, distance: 74.0
click at [515, 509] on div "Review posted almost 3 years ago Alyson E. Reviewed by Alyson E. Verified Buyer…" at bounding box center [728, 451] width 1261 height 201
click at [515, 513] on div "Review posted almost 3 years ago Alyson E. Reviewed by Alyson E. Verified Buyer…" at bounding box center [728, 451] width 1261 height 201
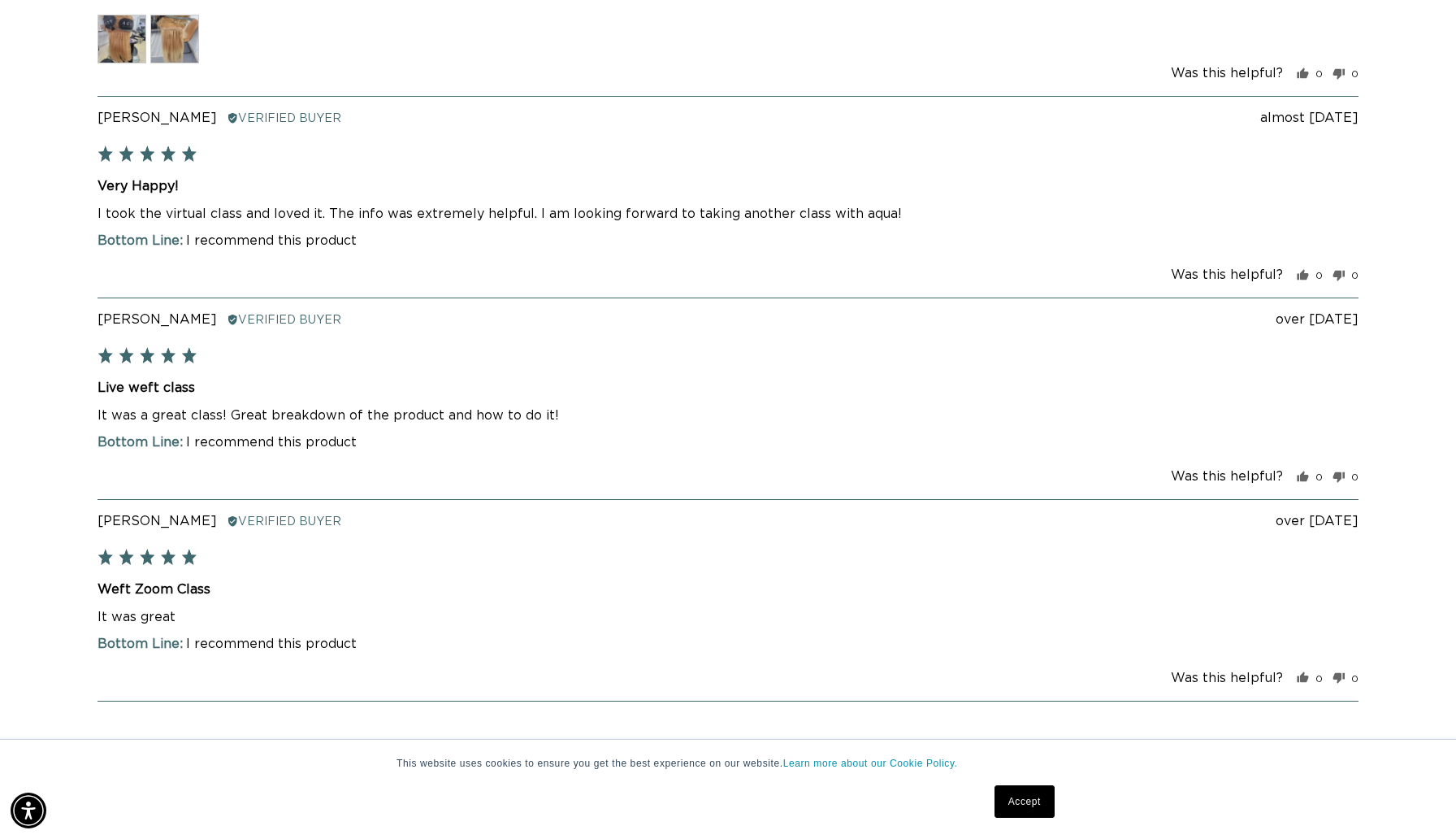
drag, startPoint x: 397, startPoint y: 396, endPoint x: 398, endPoint y: 467, distance: 71.0
click at [398, 467] on div "Review posted over 3 years ago Shania B. Reviewed by Shania B. Verified Buyer R…" at bounding box center [728, 398] width 1261 height 201
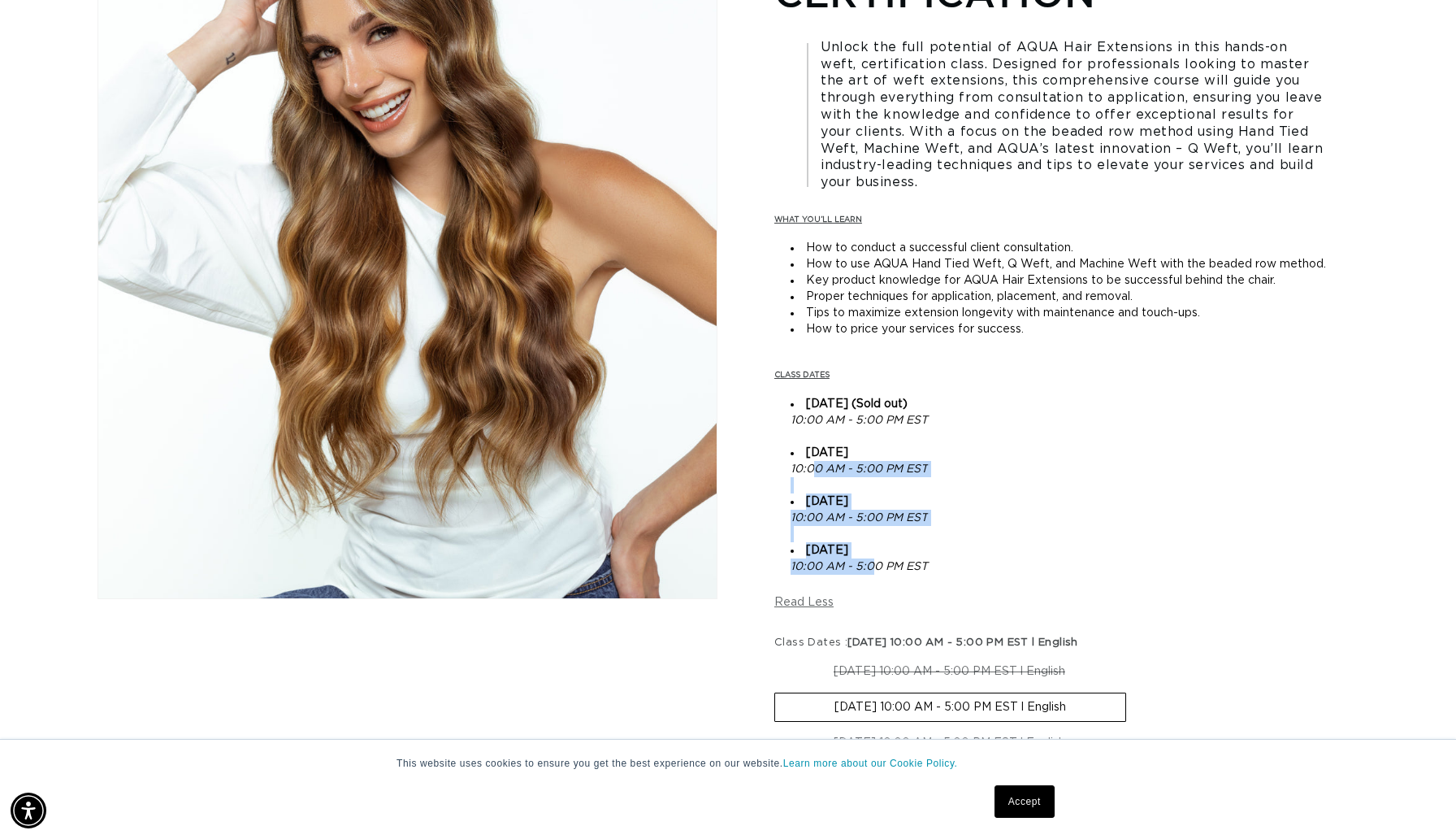
drag, startPoint x: 876, startPoint y: 562, endPoint x: 812, endPoint y: 466, distance: 115.4
click at [812, 466] on ul "August 11, 2025 (Sold out) 10:00 AM - 5:00 PM EST September 22, 2025 10:00 AM -…" at bounding box center [1066, 485] width 585 height 179
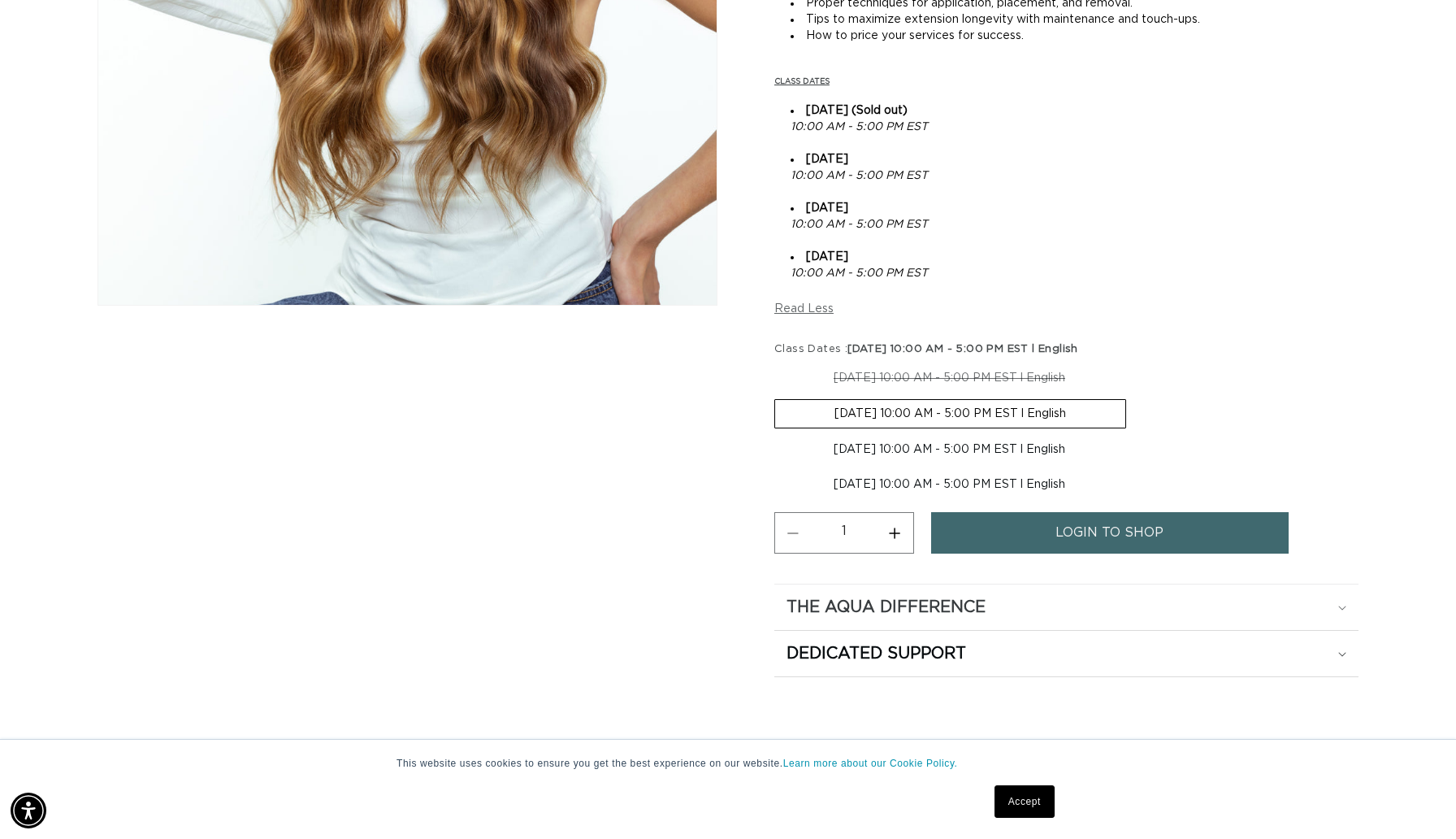
click at [871, 596] on h2 "The Aqua Difference" at bounding box center [886, 607] width 199 height 22
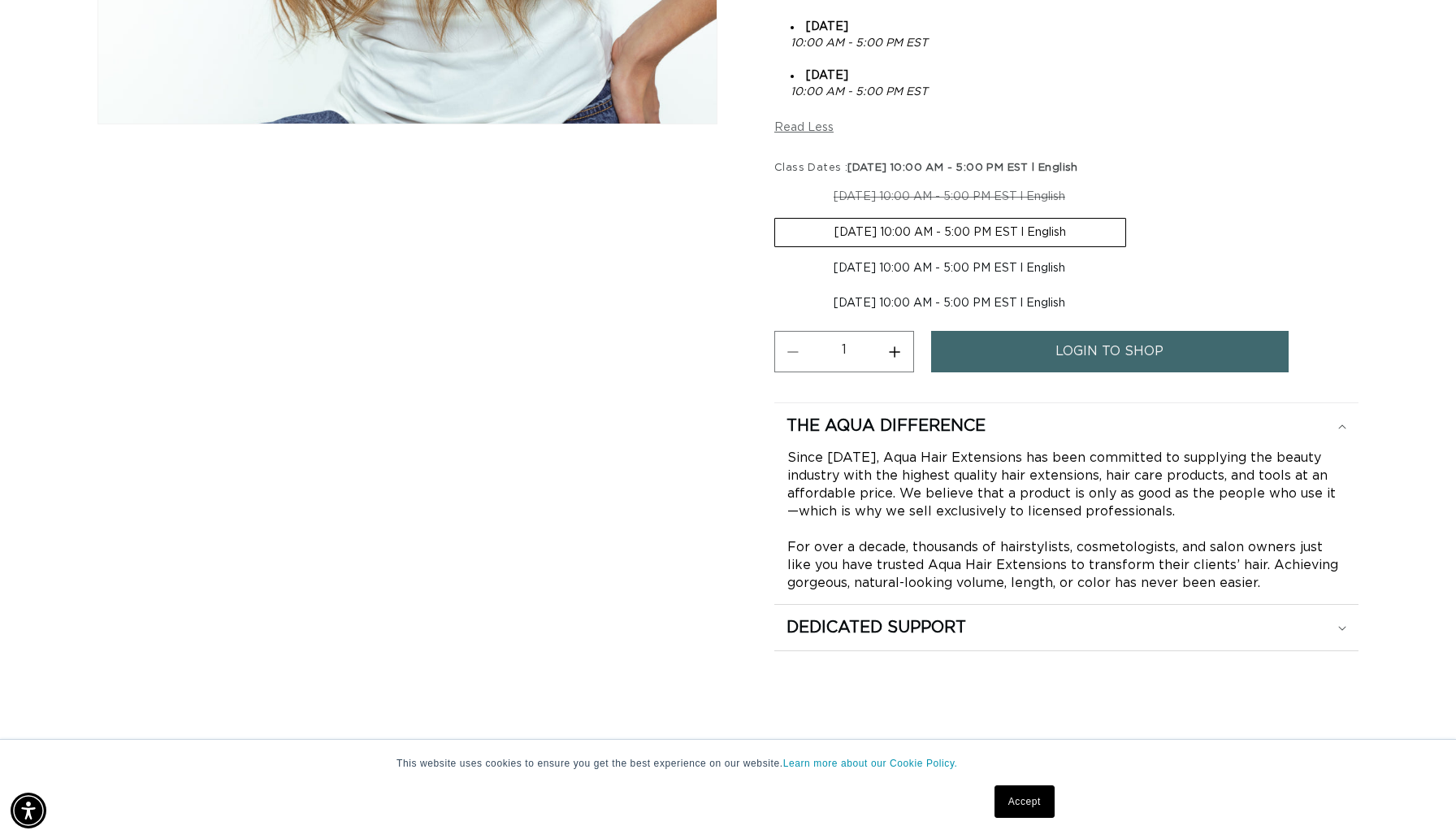
click at [886, 633] on h2 "Dedicated Support" at bounding box center [876, 628] width 180 height 22
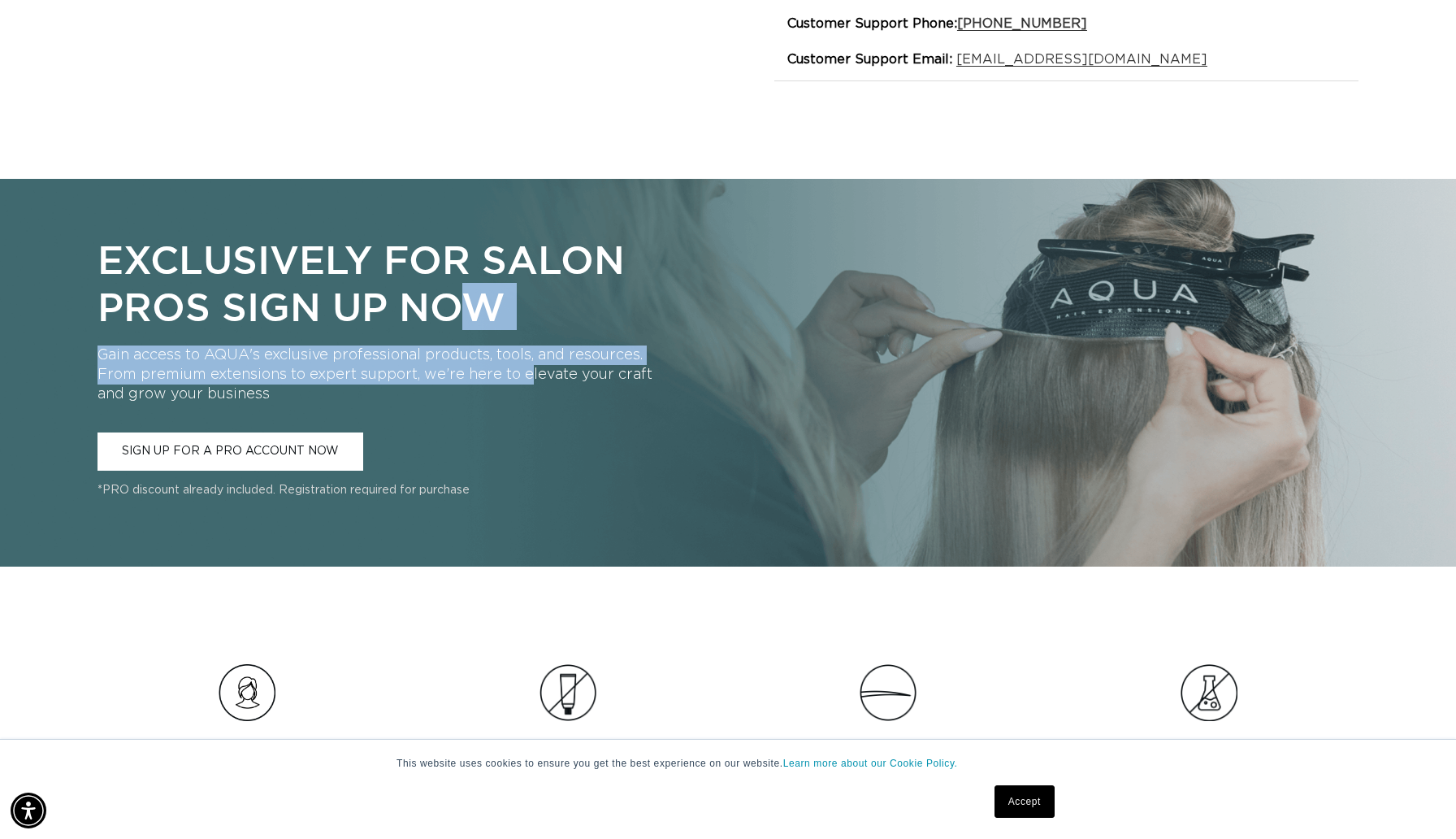
drag, startPoint x: 532, startPoint y: 364, endPoint x: 459, endPoint y: 306, distance: 93.2
click at [459, 306] on div "Exclusively for Salon Pros Sign Up Now Gain access to AQUA's exclusive professi…" at bounding box center [376, 372] width 559 height 307
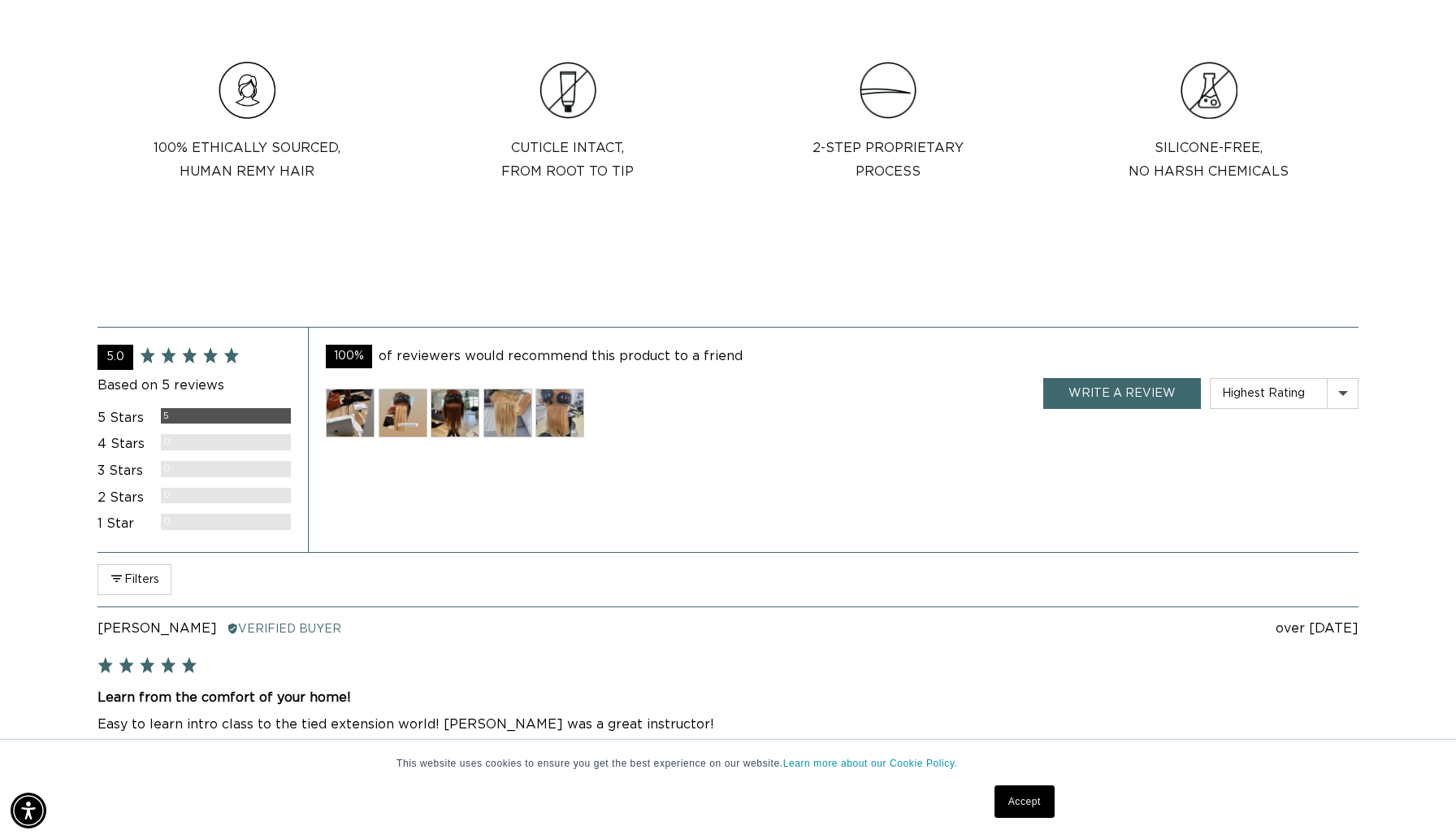
click at [447, 388] on img at bounding box center [455, 413] width 49 height 49
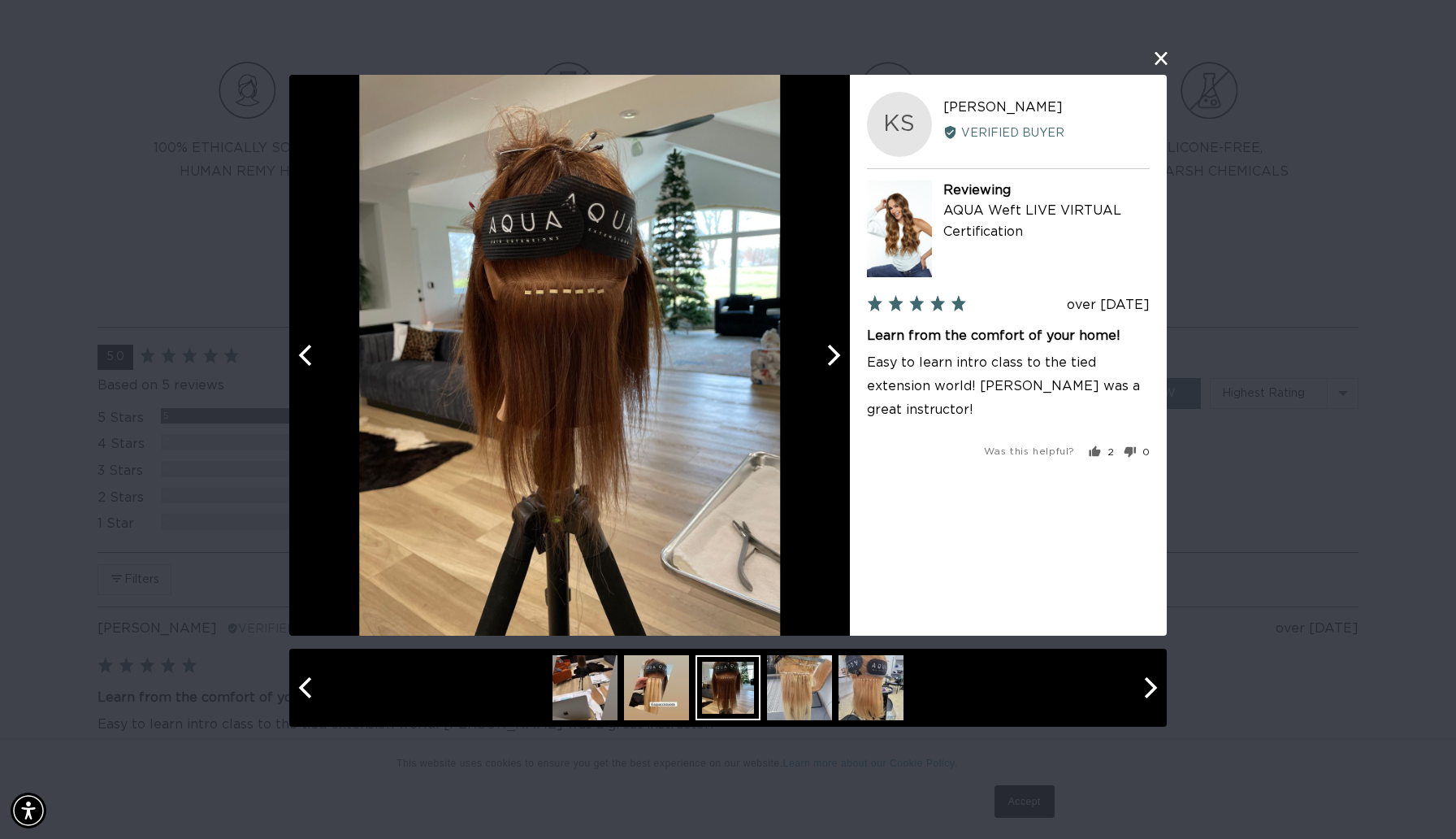
click at [830, 365] on button "Next" at bounding box center [832, 355] width 35 height 35
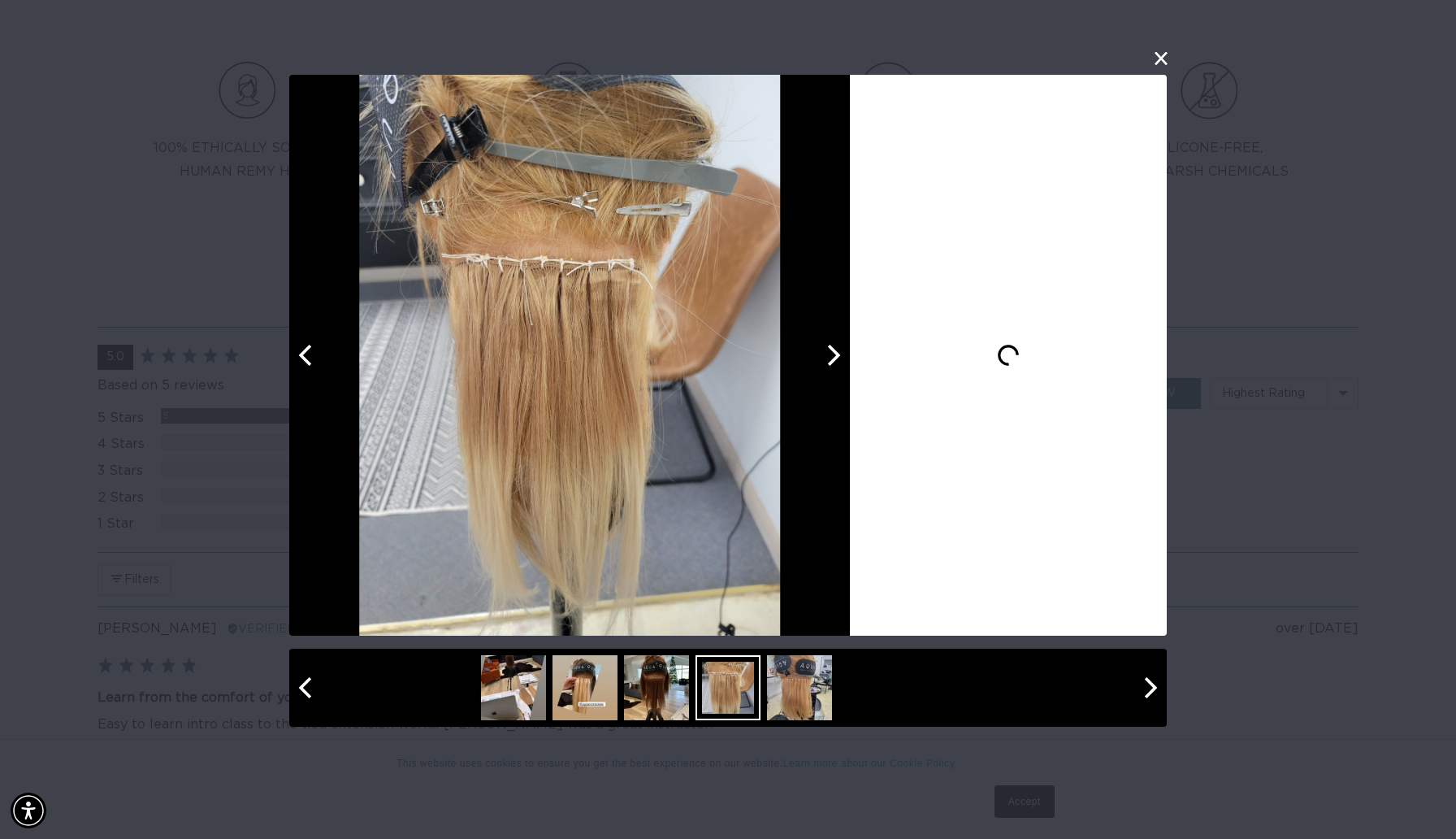
click at [830, 364] on icon "Next" at bounding box center [832, 355] width 22 height 22
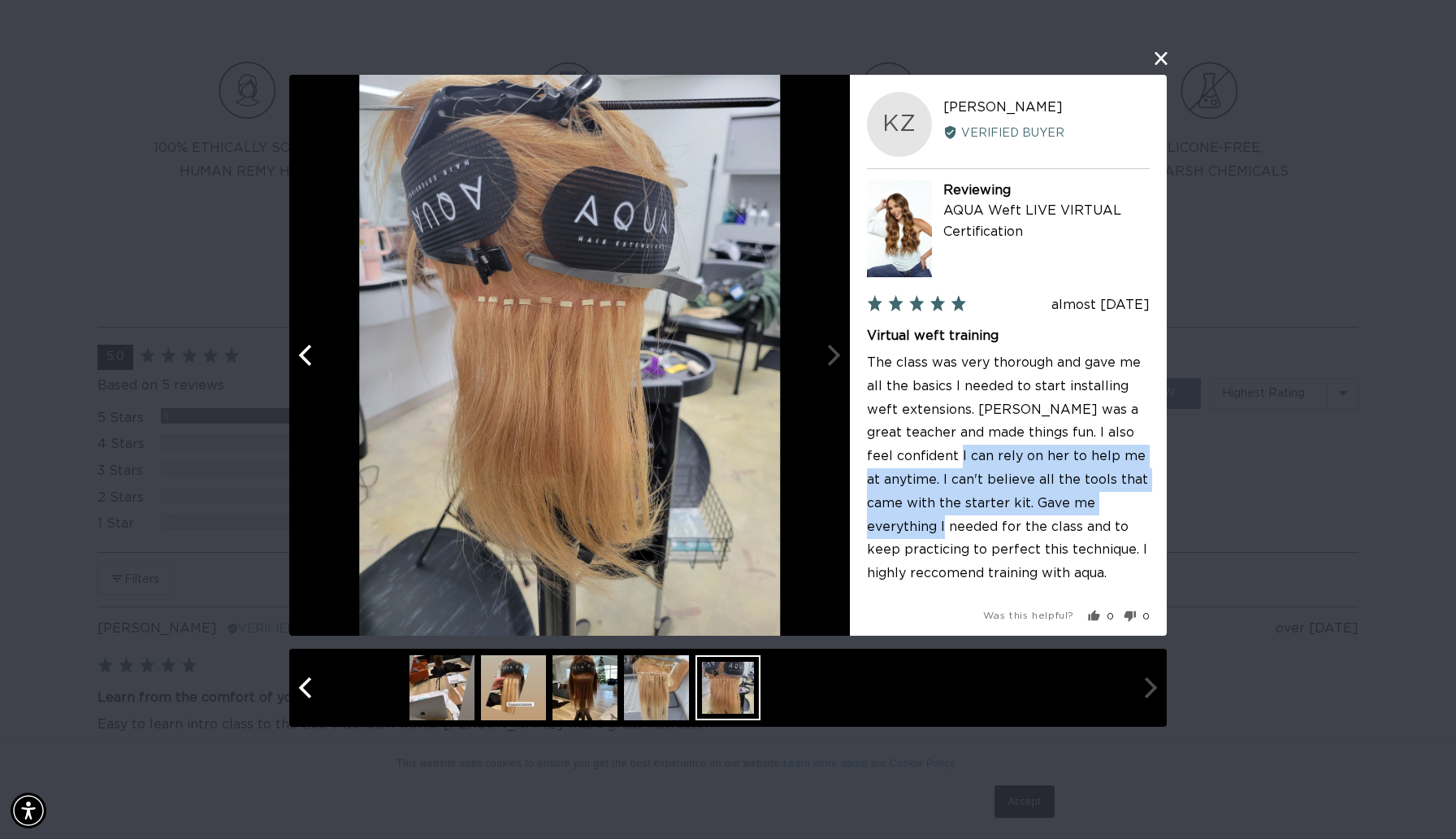
drag, startPoint x: 957, startPoint y: 464, endPoint x: 971, endPoint y: 543, distance: 80.2
click at [971, 543] on p "The class was very thorough and gave me all the basics I needed to start instal…" at bounding box center [1009, 468] width 283 height 234
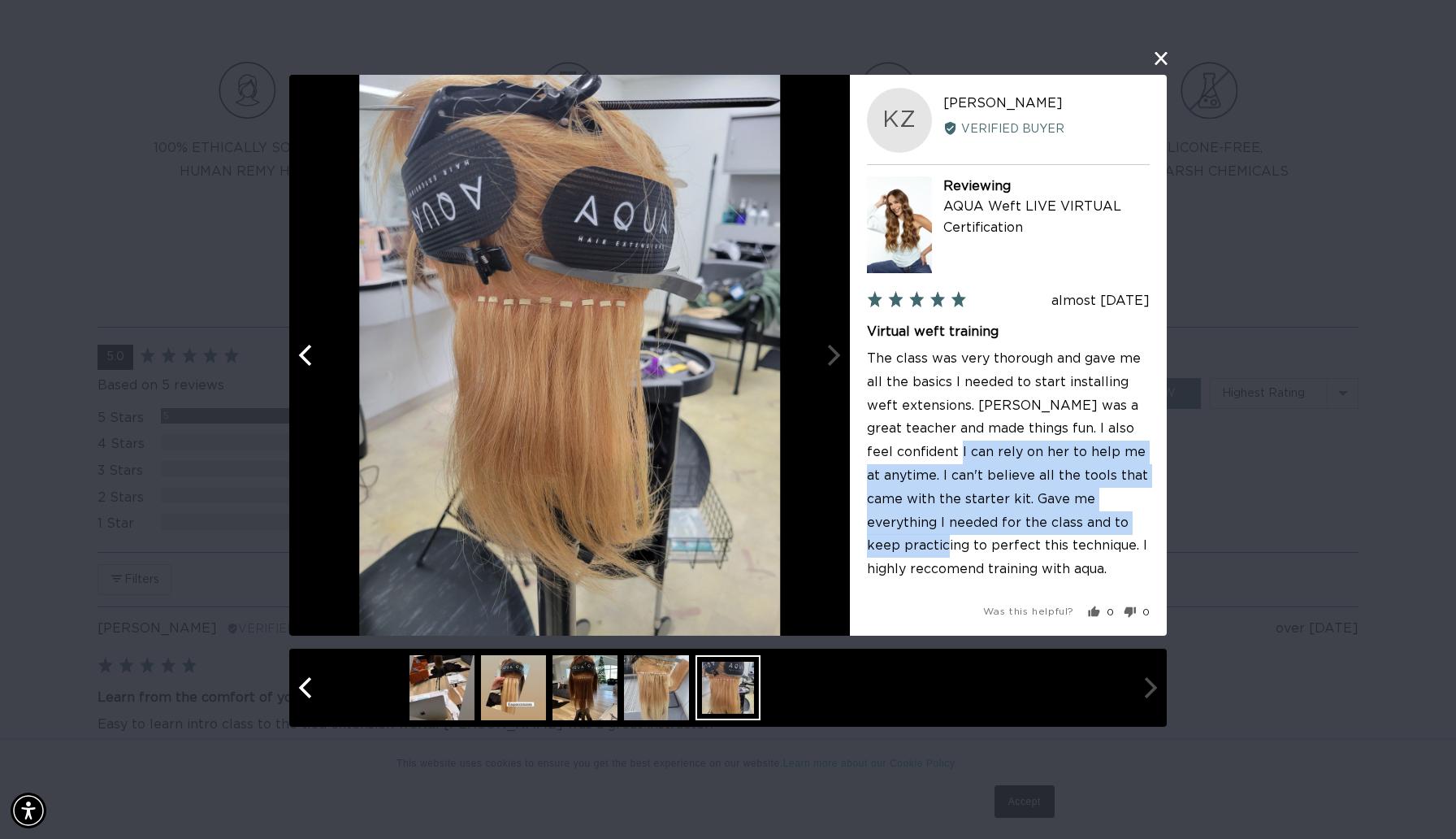
click at [829, 354] on div at bounding box center [570, 355] width 561 height 561
click at [830, 360] on div at bounding box center [570, 355] width 561 height 561
click at [1153, 61] on button "close this modal window" at bounding box center [1161, 59] width 20 height 20
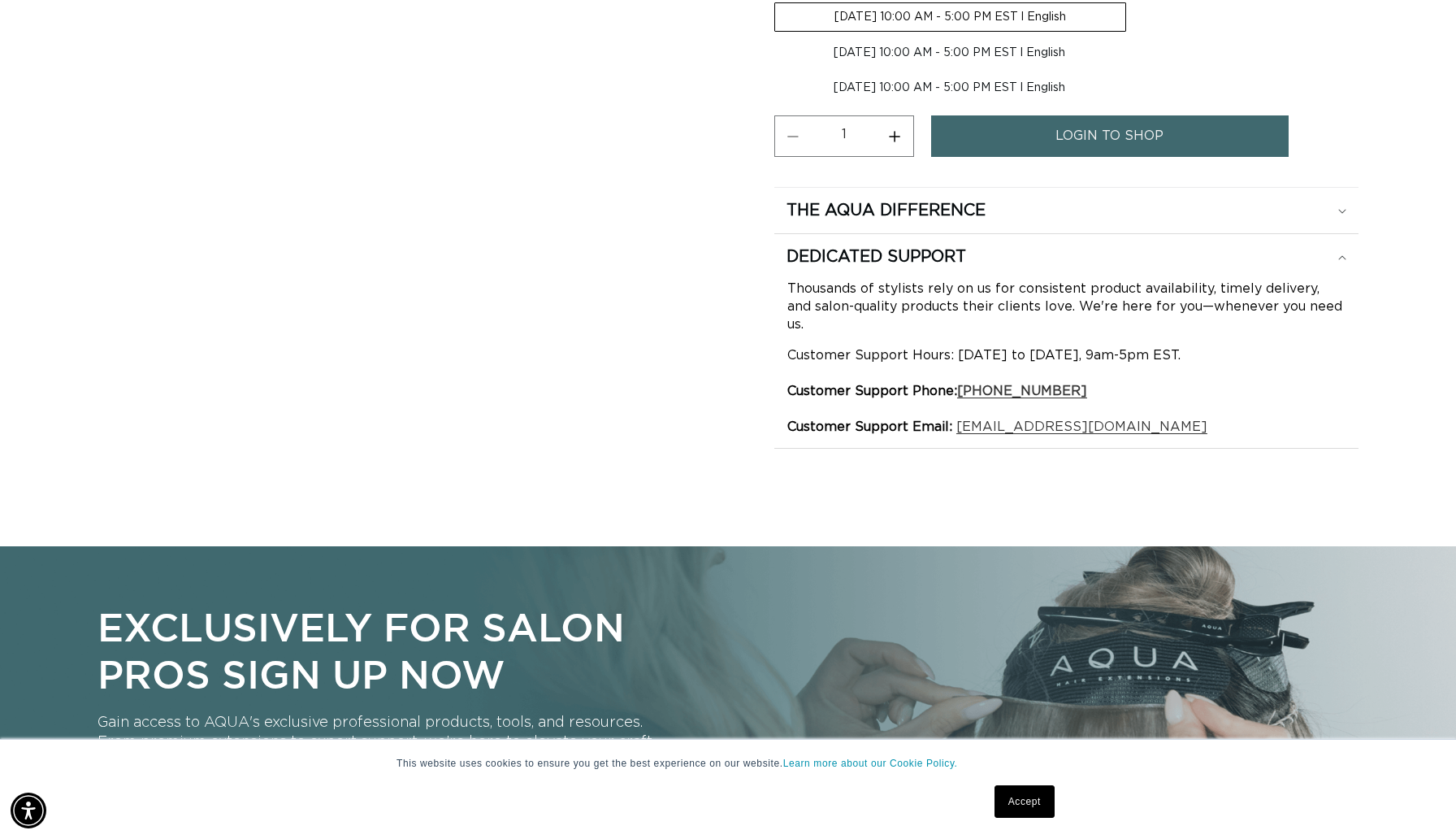
click at [1102, 135] on span "login to shop" at bounding box center [1110, 136] width 108 height 41
